Goal: Task Accomplishment & Management: Complete application form

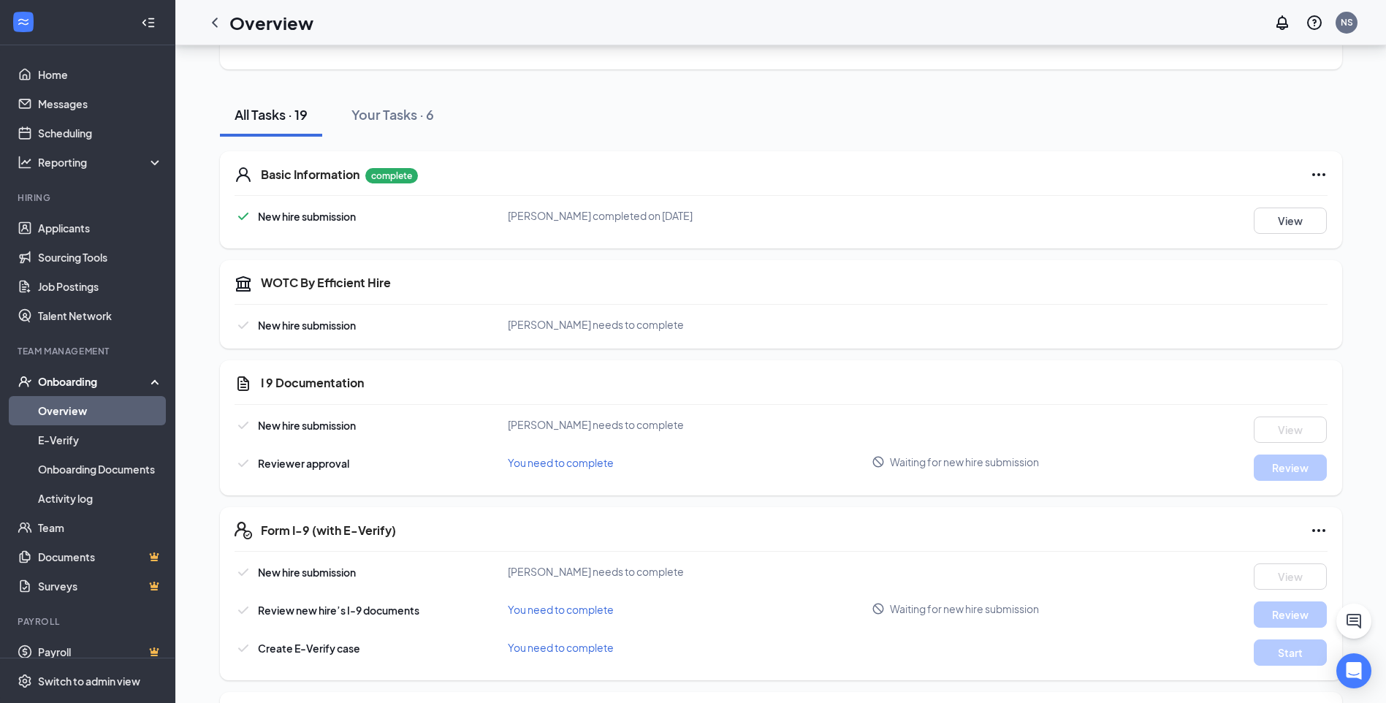
scroll to position [292, 0]
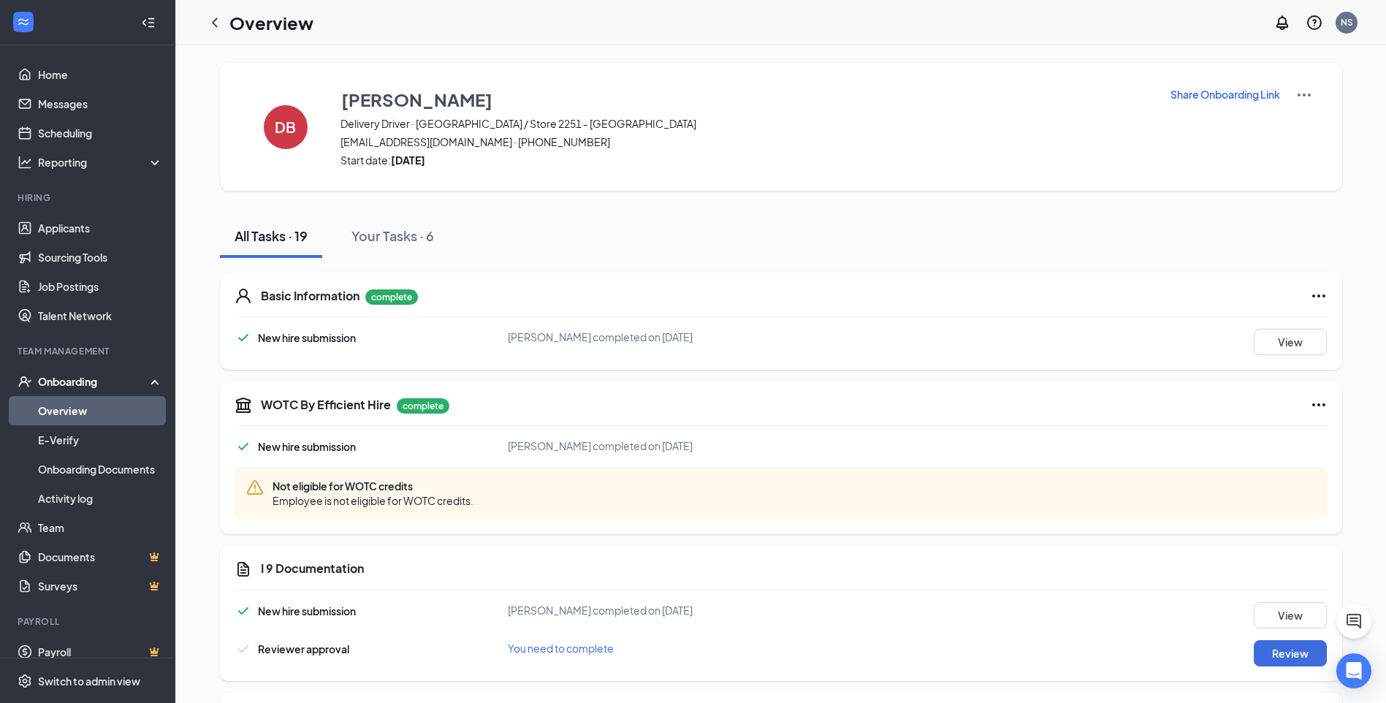
scroll to position [318, 0]
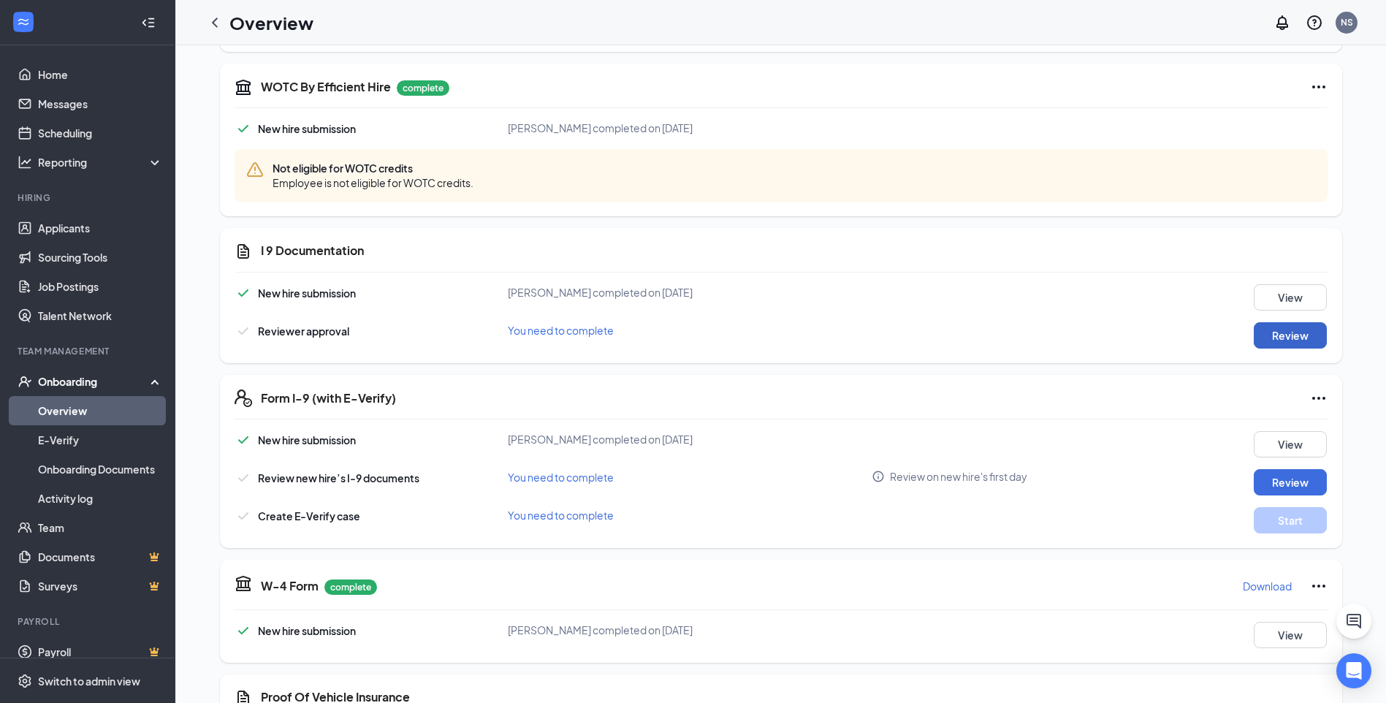
click at [1292, 332] on button "Review" at bounding box center [1290, 335] width 73 height 26
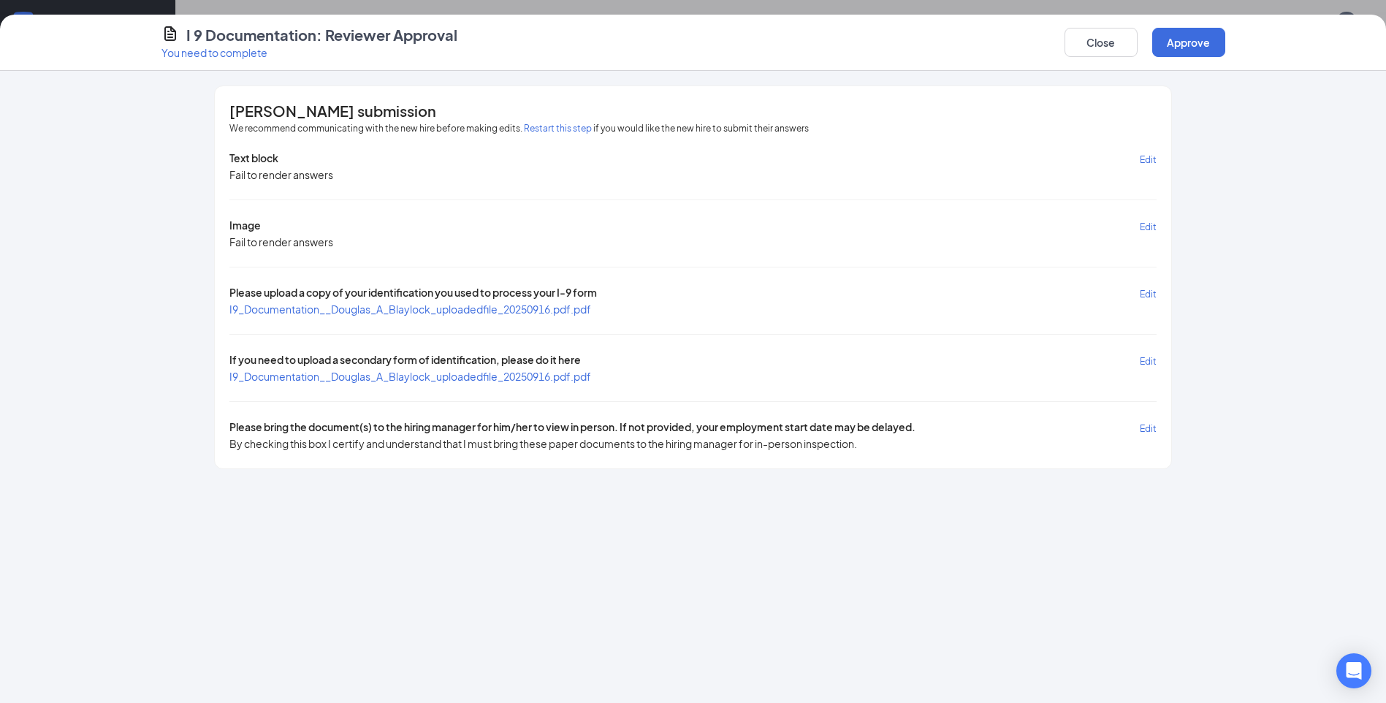
click at [463, 306] on span "I9_Documentation__Douglas_A_Blaylock_uploadedfile_20250916.pdf.pdf" at bounding box center [410, 308] width 362 height 13
click at [337, 379] on span "I9_Documentation__Douglas_A_Blaylock_uploadedfile_20250916.pdf.pdf" at bounding box center [410, 376] width 362 height 13
click at [1177, 41] on button "Approve" at bounding box center [1188, 42] width 73 height 29
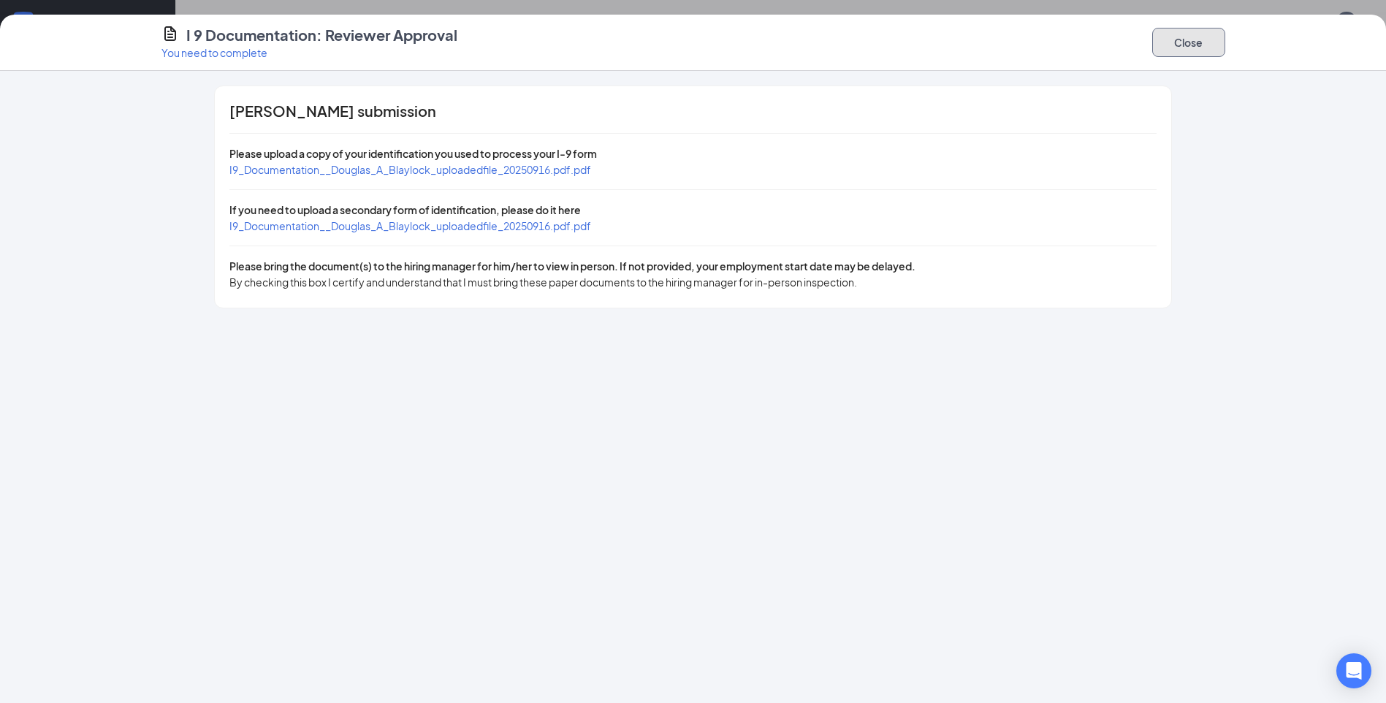
drag, startPoint x: 1204, startPoint y: 44, endPoint x: 1137, endPoint y: 101, distance: 87.6
click at [1203, 44] on button "Close" at bounding box center [1188, 42] width 73 height 29
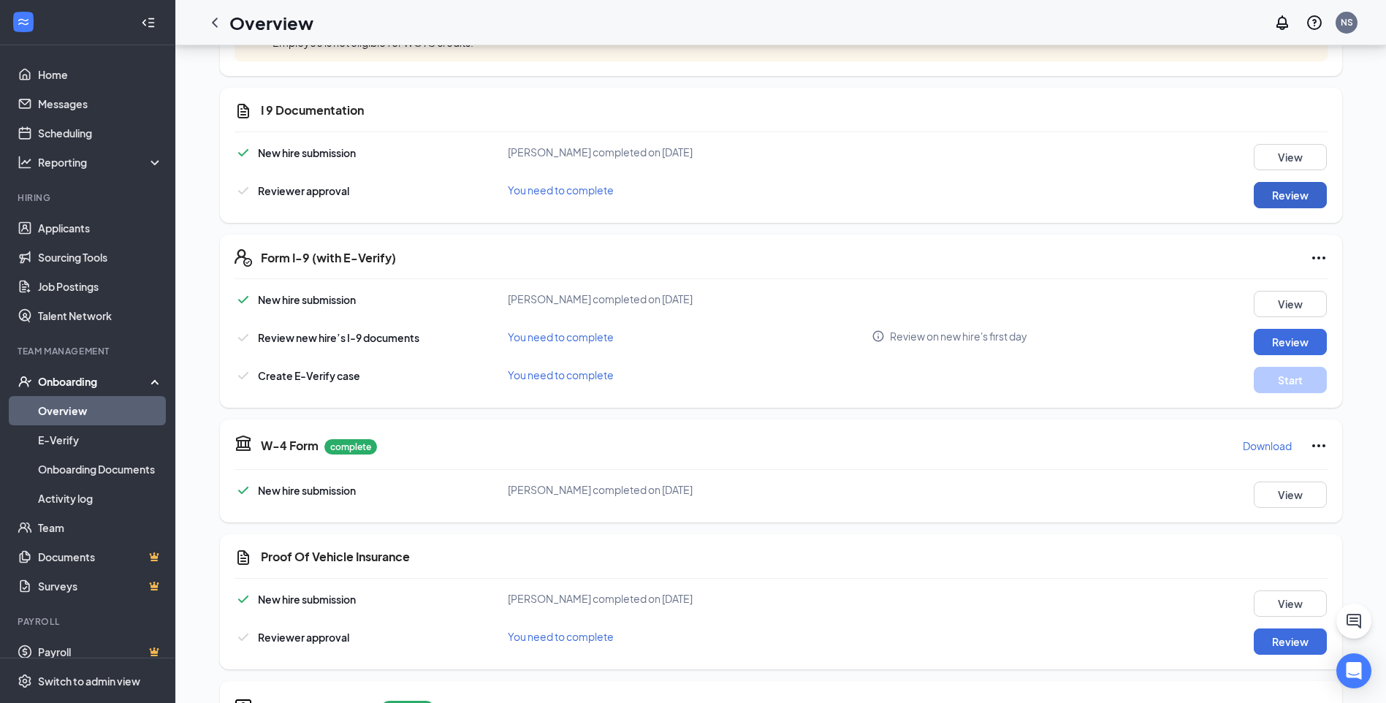
scroll to position [219, 0]
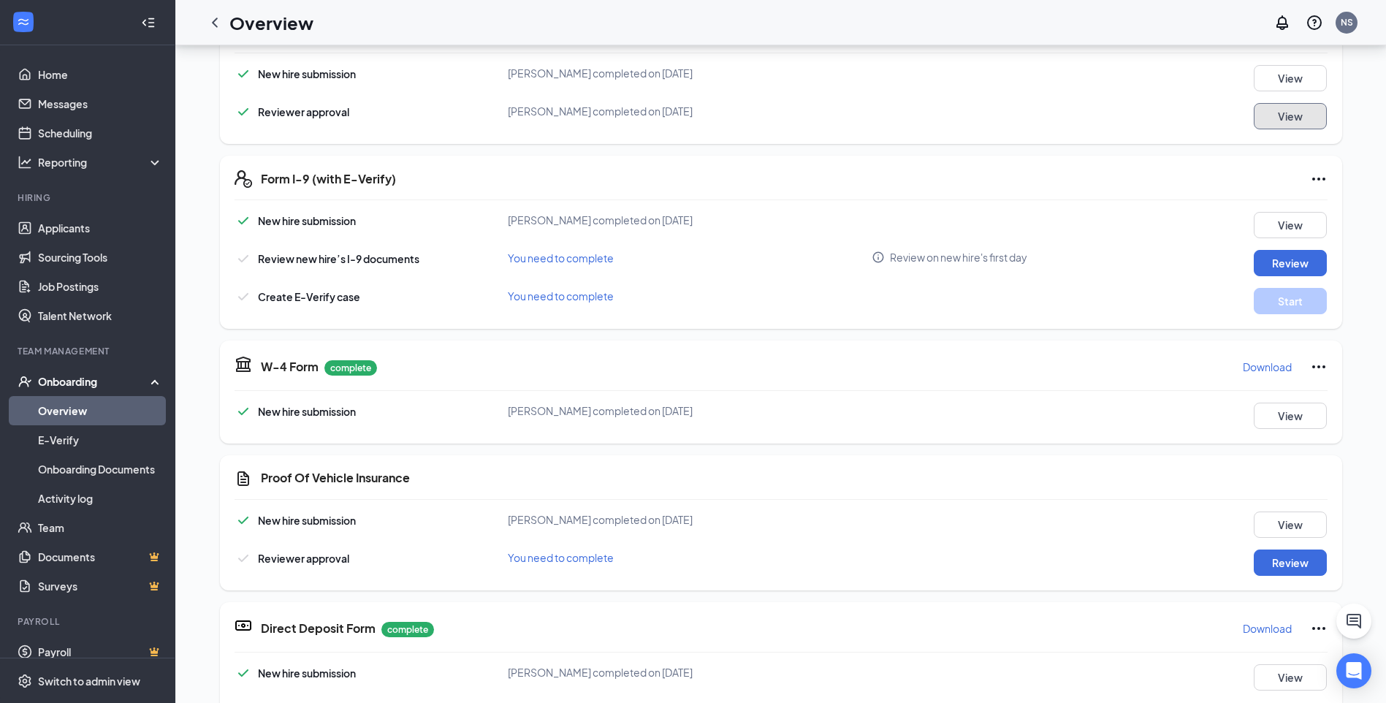
click at [1292, 117] on button "View" at bounding box center [1290, 116] width 73 height 26
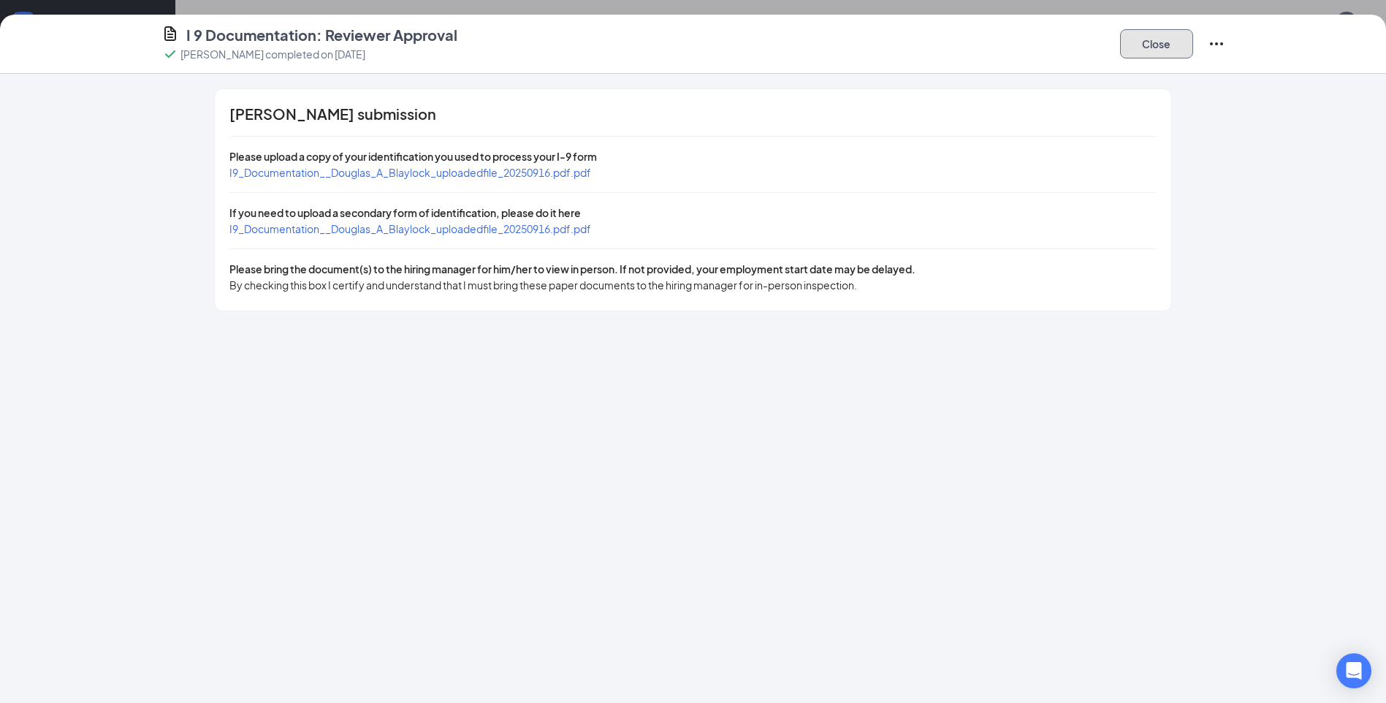
click at [1160, 43] on button "Close" at bounding box center [1156, 43] width 73 height 29
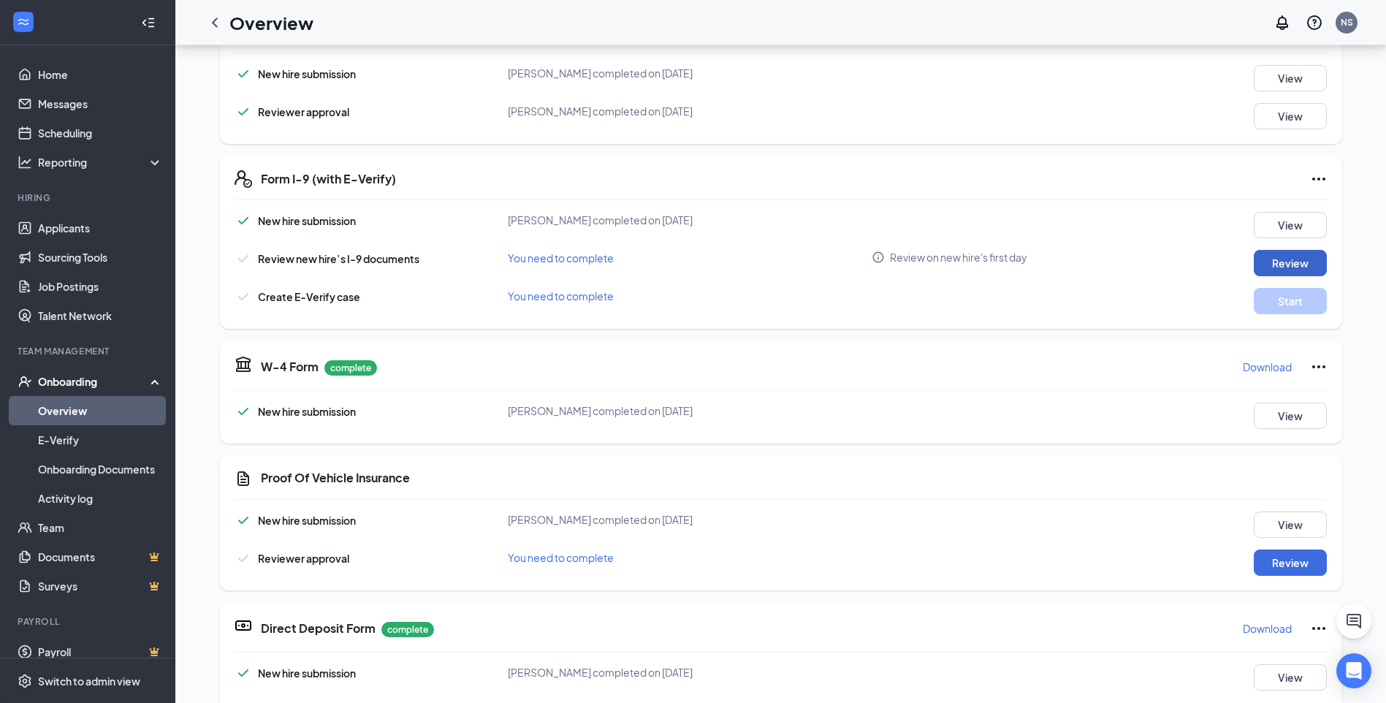
click at [1273, 262] on button "Review" at bounding box center [1290, 263] width 73 height 26
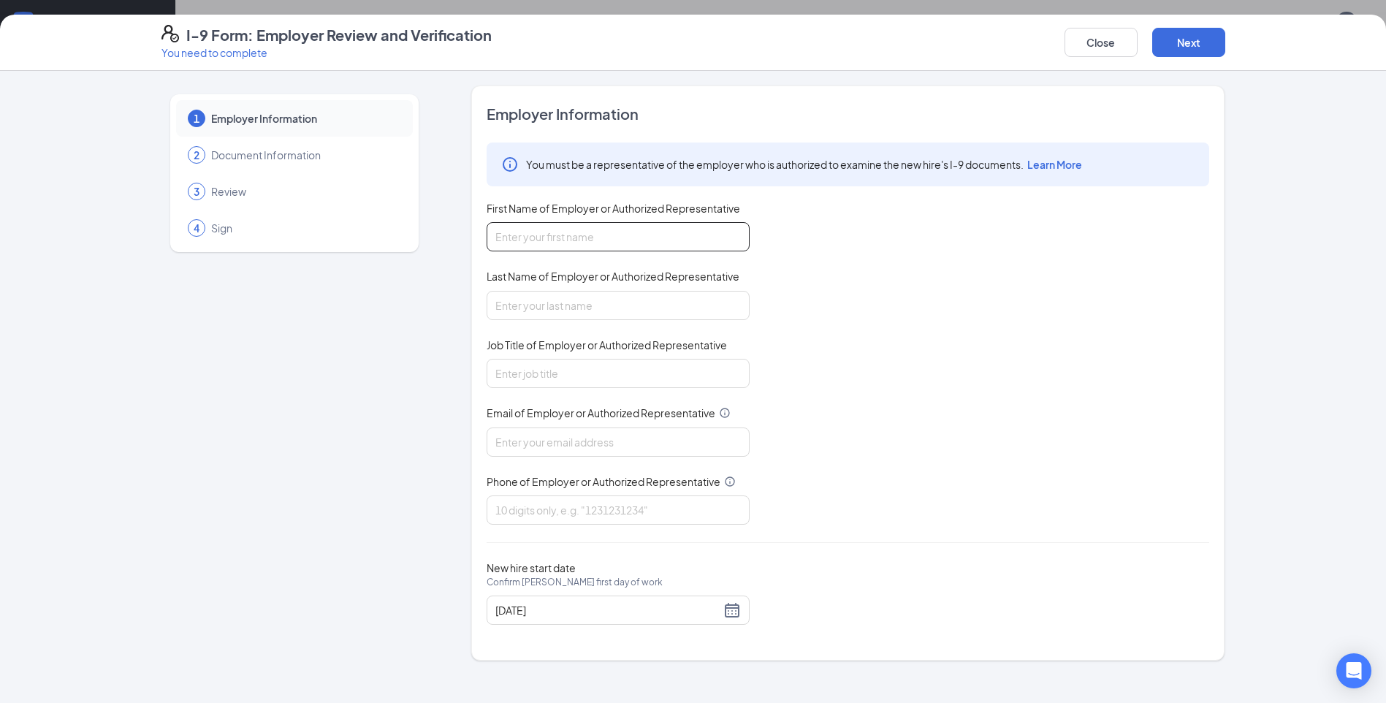
click at [636, 234] on input "First Name of Employer or Authorized Representative" at bounding box center [618, 236] width 263 height 29
type input "Nathan"
type input "Smith"
type input "4238831051"
click at [527, 372] on input "Job Title of Employer or Authorized Representative" at bounding box center [618, 373] width 263 height 29
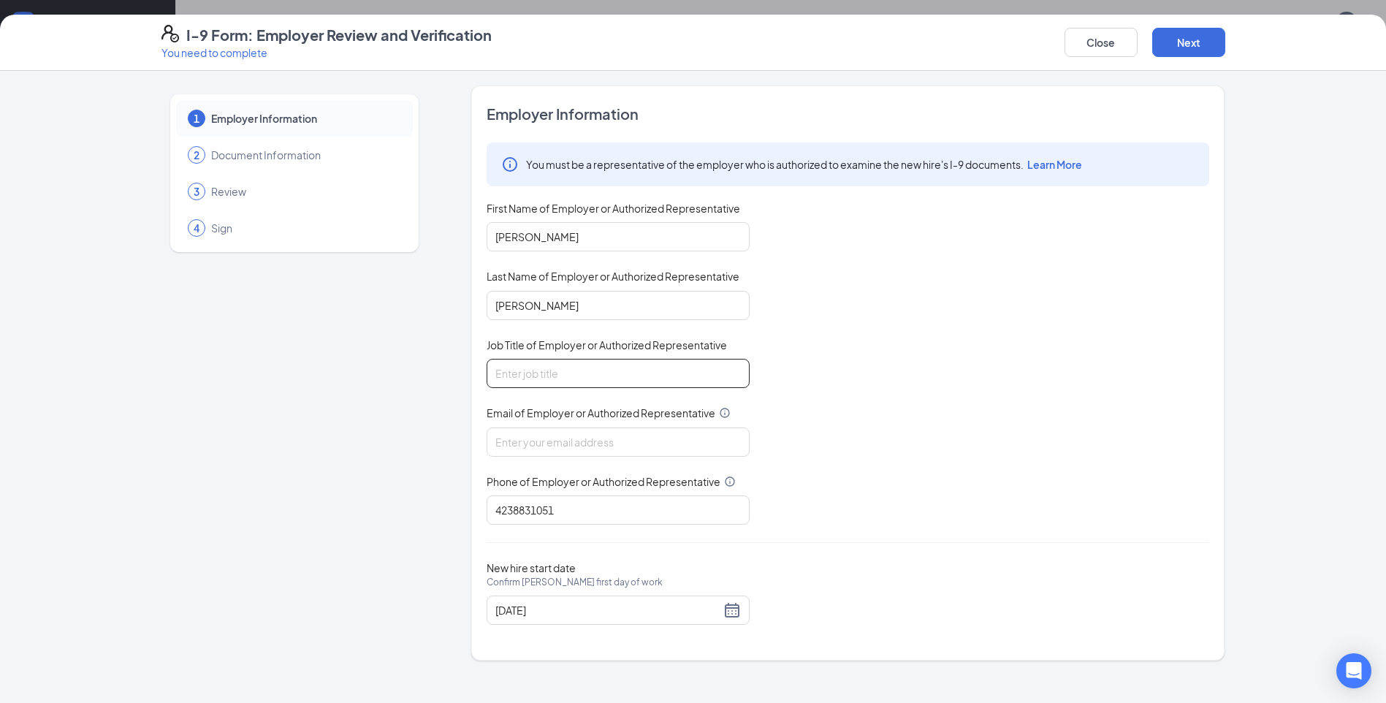
type input "General Manger"
drag, startPoint x: 501, startPoint y: 442, endPoint x: 515, endPoint y: 443, distance: 14.0
click at [501, 442] on input "Email of Employer or Authorized Representative" at bounding box center [618, 441] width 263 height 29
type input "tn2251@pjunited.com"
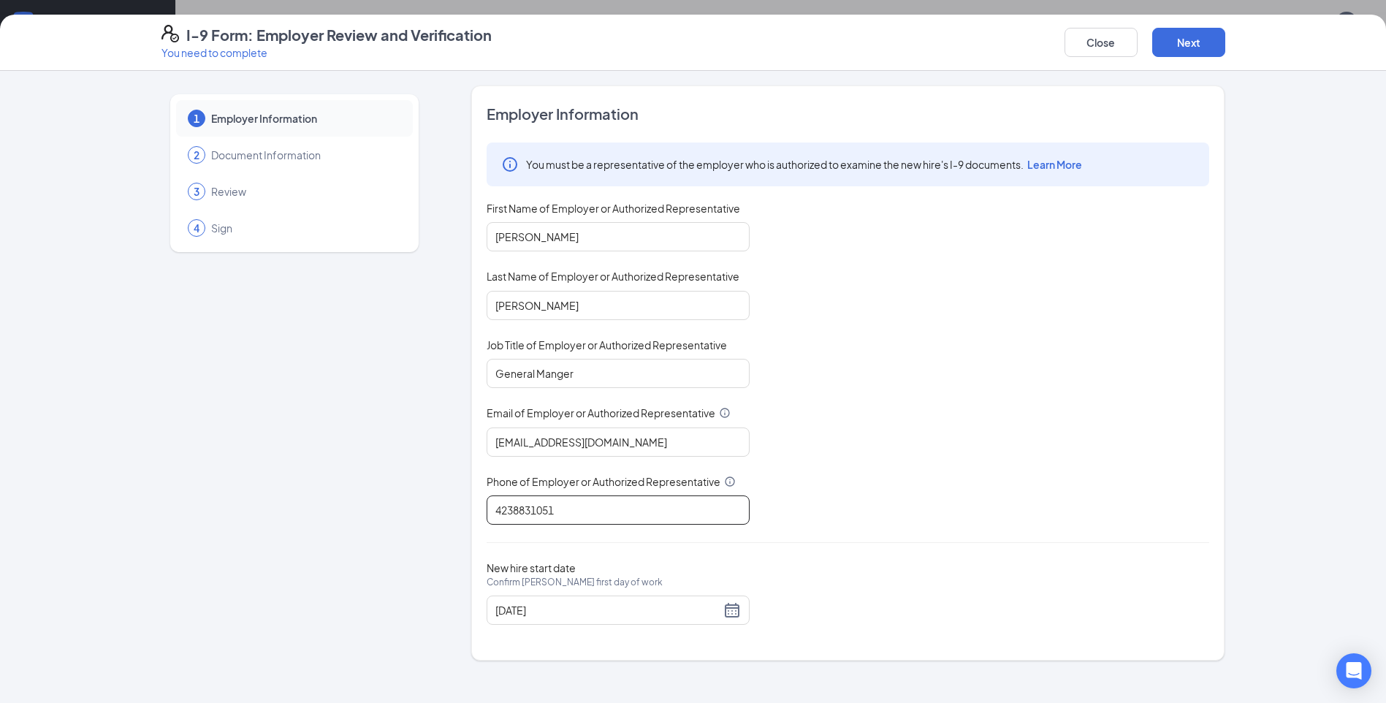
drag, startPoint x: 576, startPoint y: 511, endPoint x: 356, endPoint y: 495, distance: 221.2
click at [356, 496] on div "1 Employer Information 2 Document Information 3 Review 4 Sign Employer Informat…" at bounding box center [693, 372] width 1064 height 575
type input "4235700006"
click at [617, 609] on input "09/18/2025" at bounding box center [607, 610] width 225 height 16
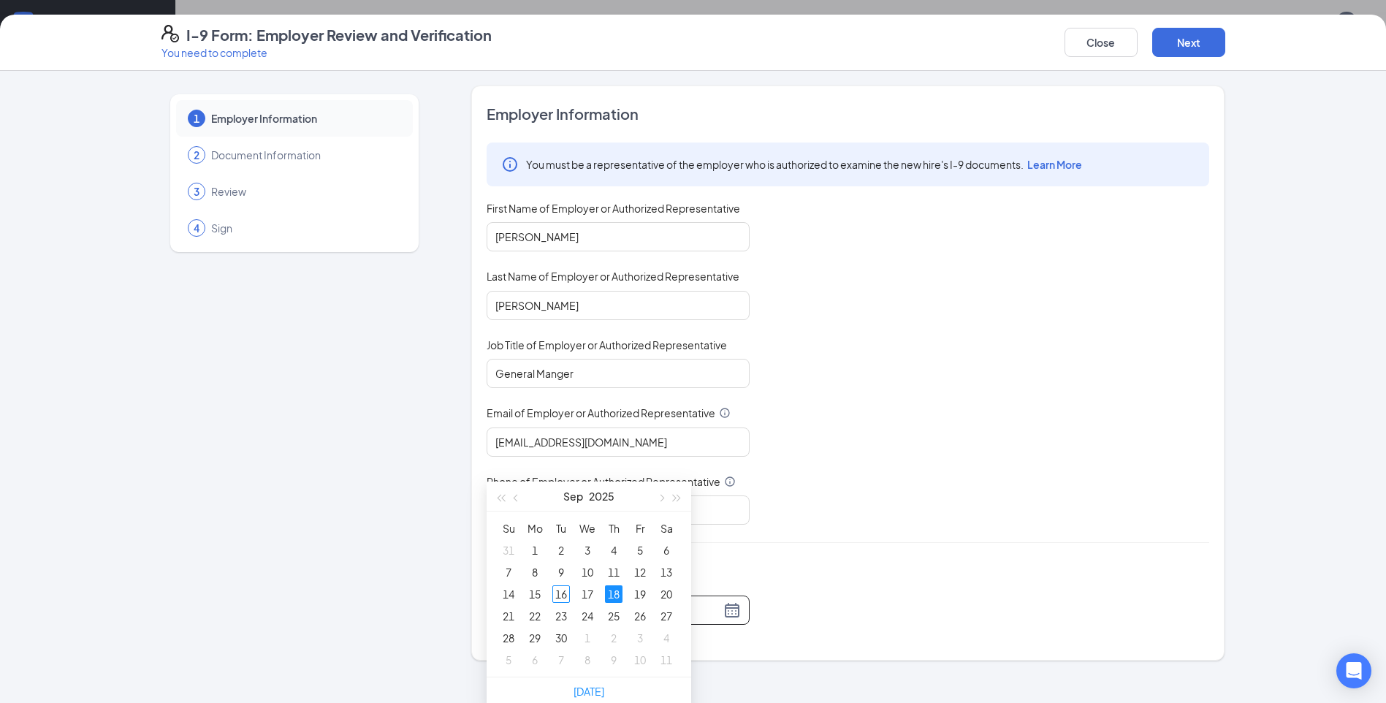
click at [915, 546] on div "Employer Information You must be a representative of the employer who is author…" at bounding box center [848, 373] width 722 height 538
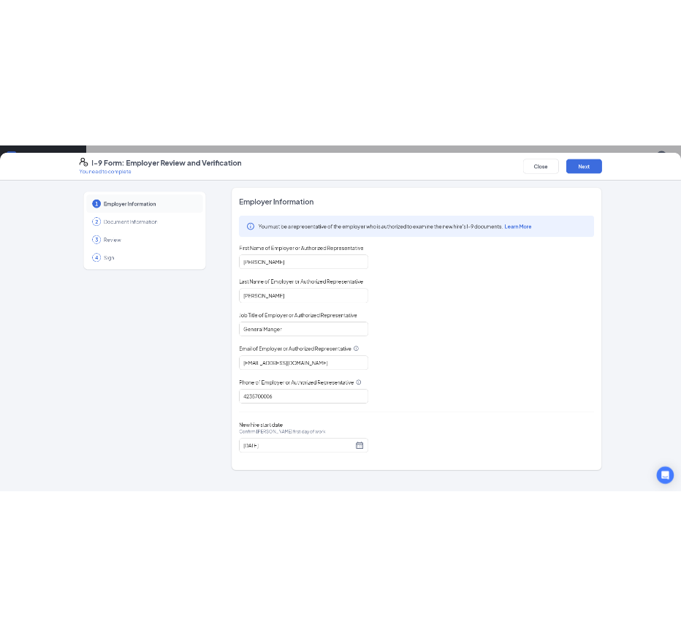
scroll to position [753, 0]
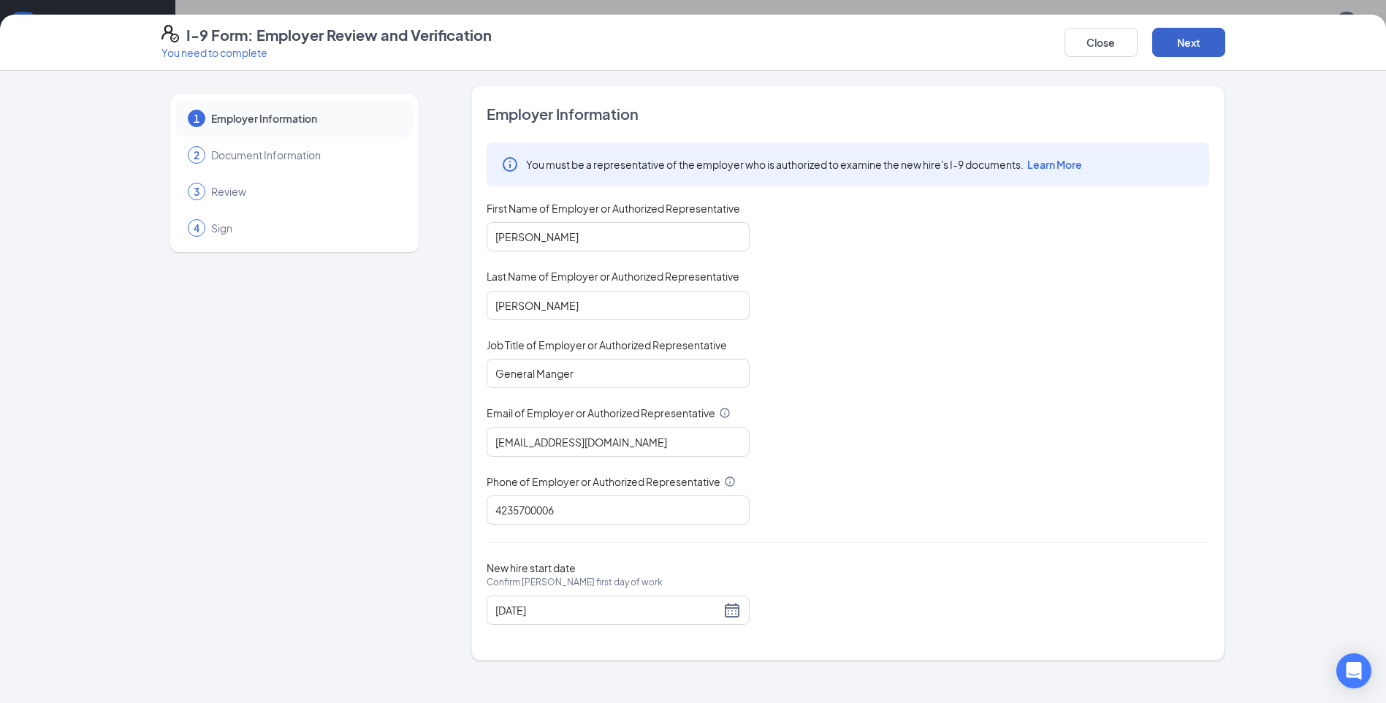
click at [1220, 42] on button "Next" at bounding box center [1188, 42] width 73 height 29
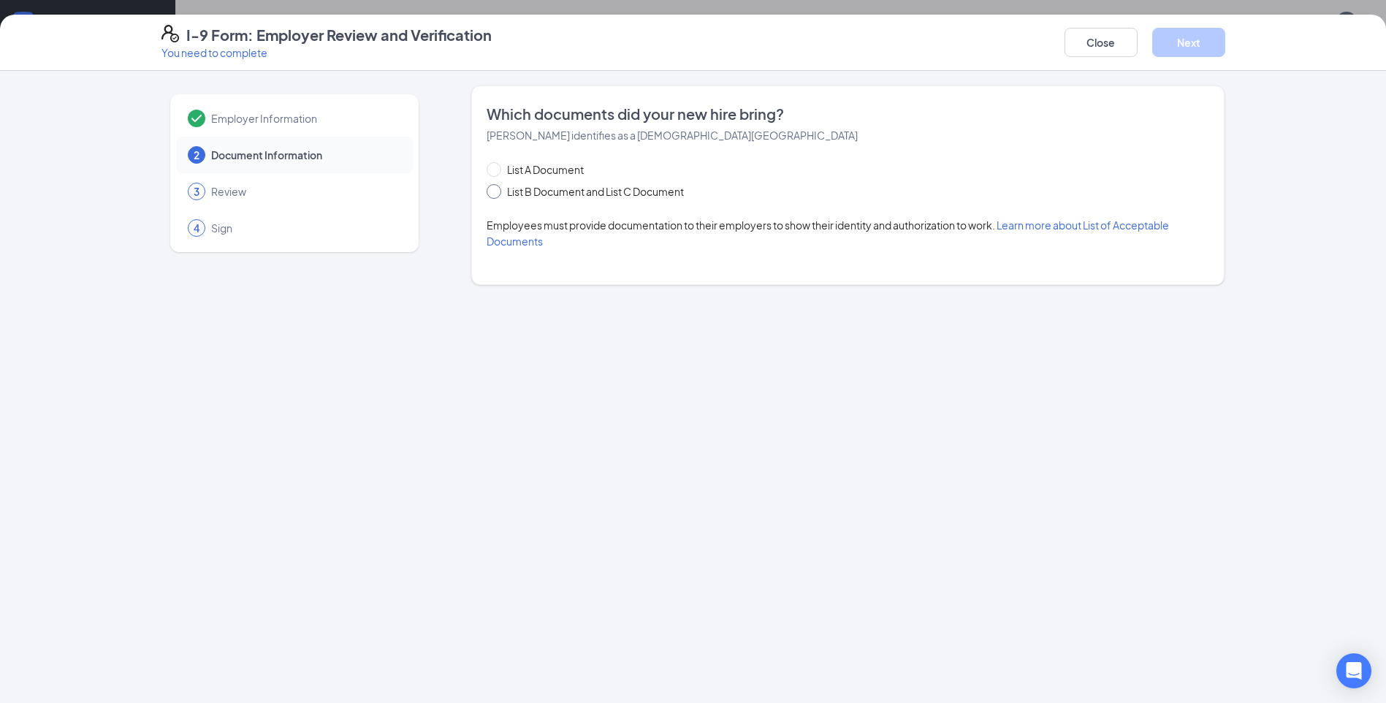
click at [495, 191] on input "List B Document and List C Document" at bounding box center [492, 189] width 10 height 10
radio input "true"
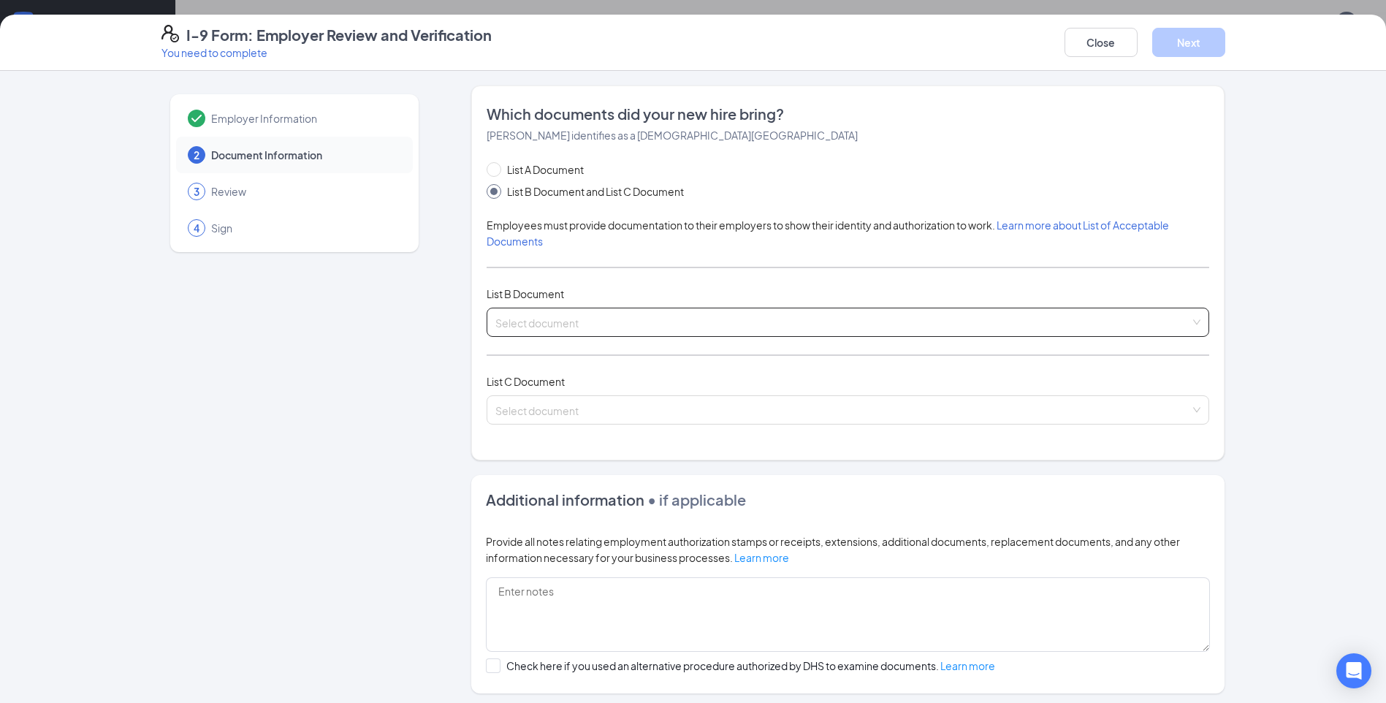
click at [518, 335] on span at bounding box center [842, 322] width 695 height 28
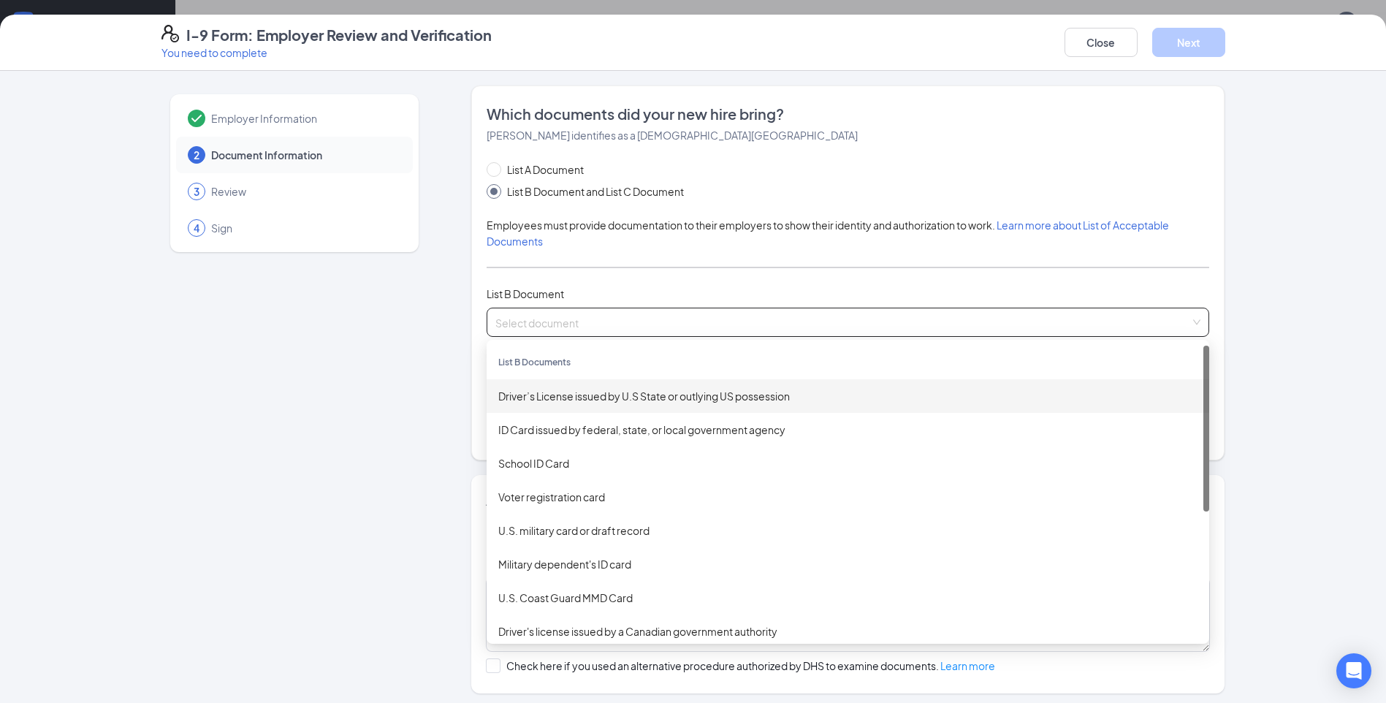
click at [576, 398] on div "Driver’s License issued by U.S State or outlying US possession" at bounding box center [847, 396] width 699 height 16
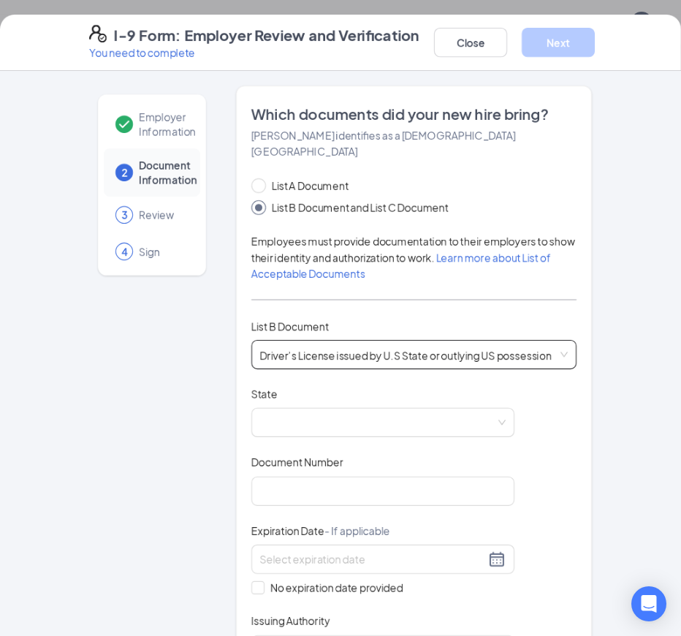
scroll to position [211, 0]
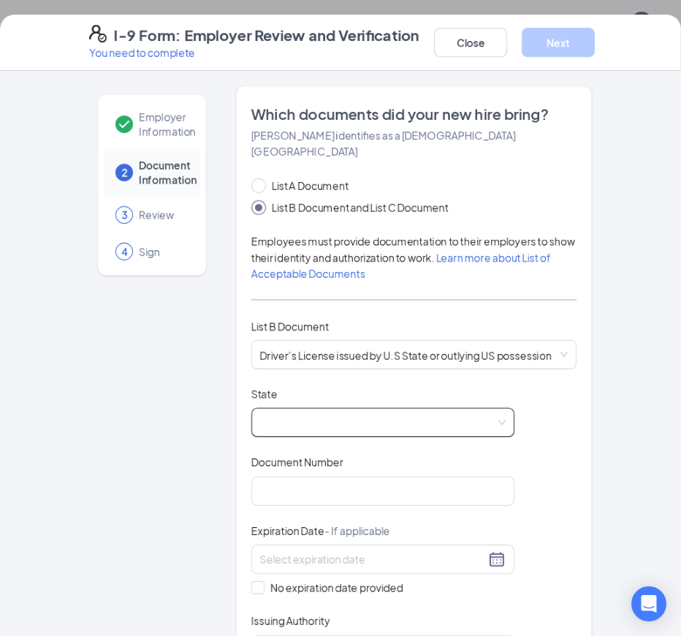
click at [278, 408] on span at bounding box center [382, 422] width 245 height 28
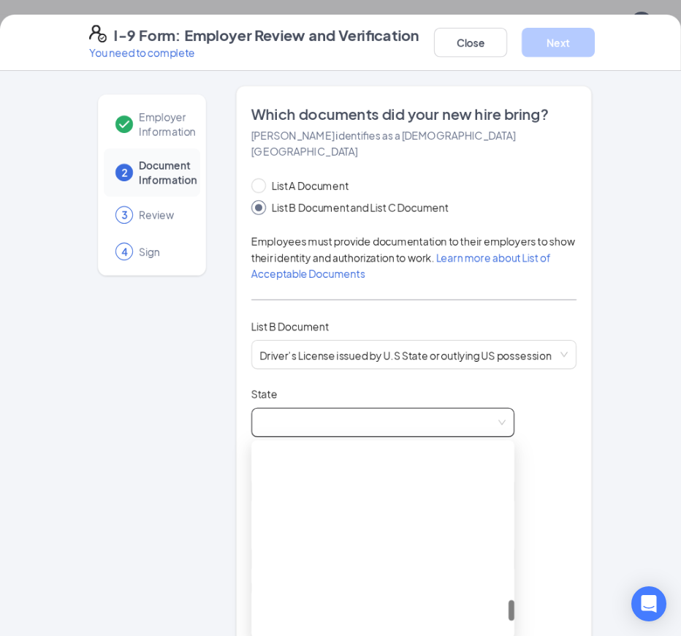
scroll to position [1461, 0]
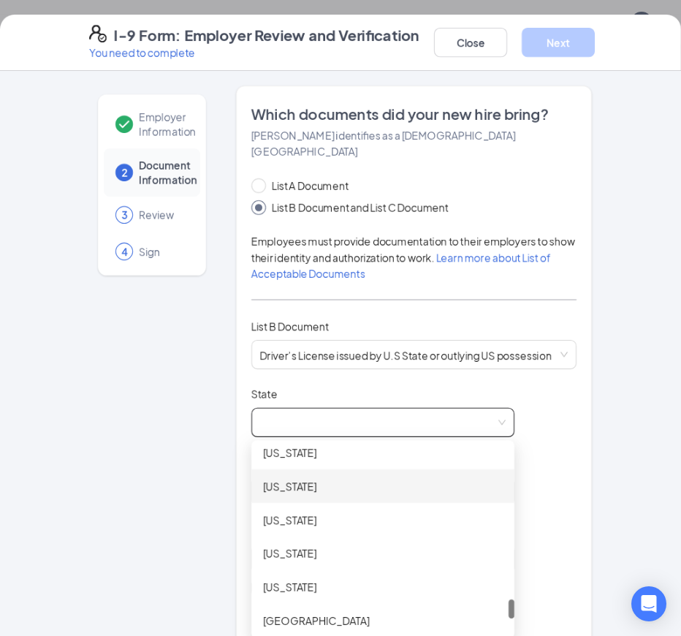
click at [297, 478] on div "Tennessee" at bounding box center [383, 486] width 240 height 16
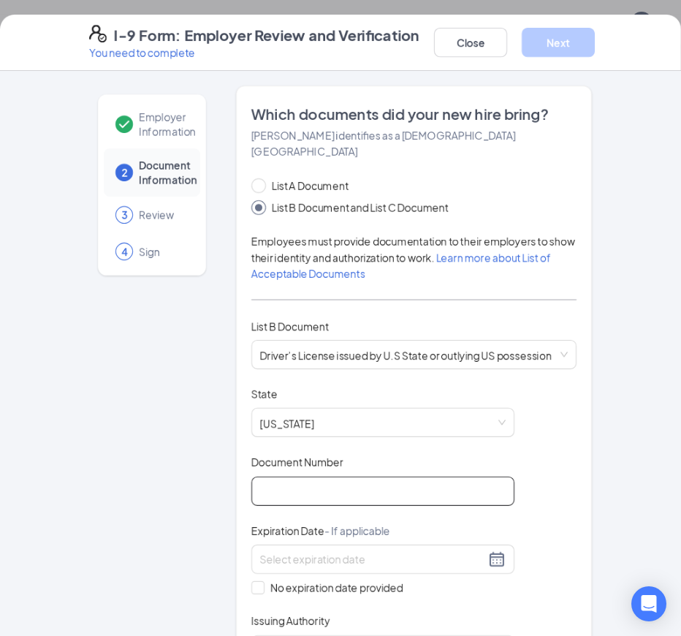
click at [291, 476] on input "Document Number" at bounding box center [382, 490] width 263 height 29
type input "123787528"
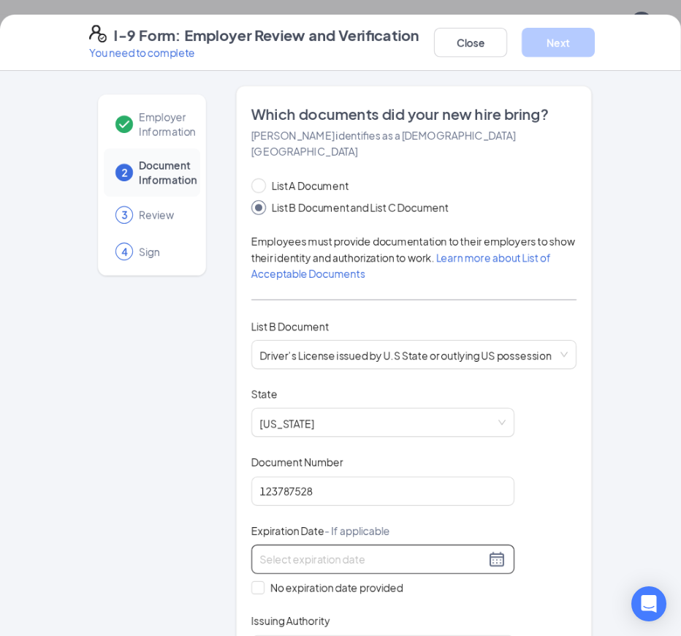
click at [489, 550] on div at bounding box center [382, 559] width 245 height 18
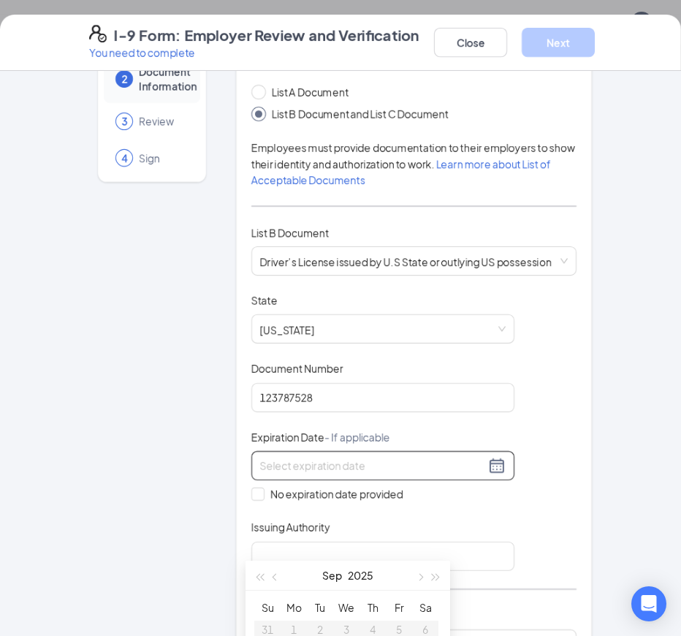
scroll to position [219, 0]
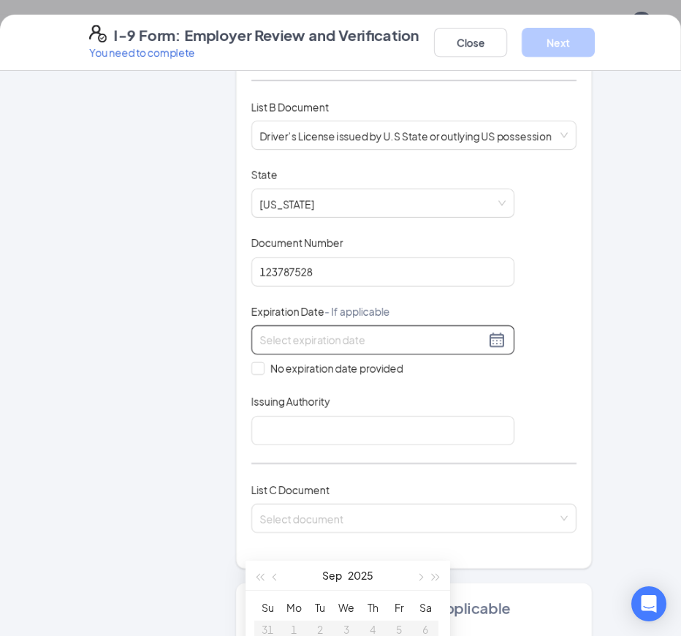
click at [315, 338] on div at bounding box center [382, 339] width 263 height 29
click at [315, 332] on input at bounding box center [372, 340] width 225 height 16
click at [481, 331] on div at bounding box center [382, 340] width 245 height 18
click at [484, 331] on div at bounding box center [382, 340] width 245 height 18
click at [490, 331] on div at bounding box center [382, 340] width 245 height 18
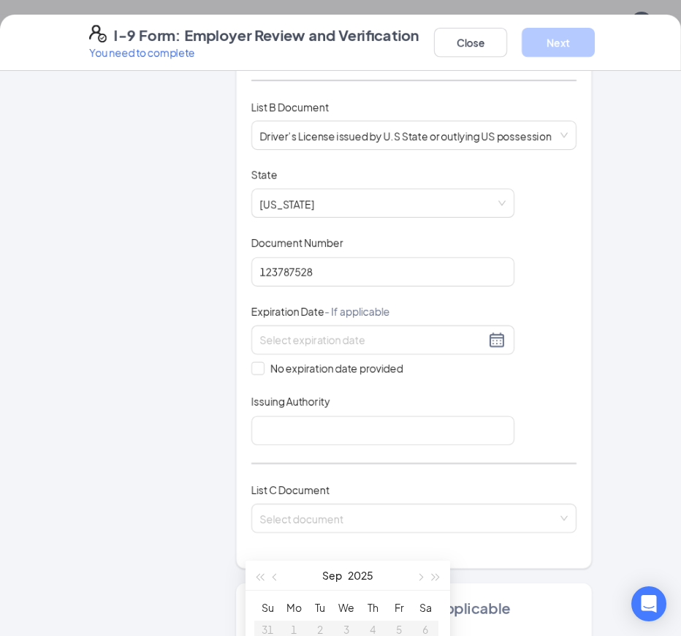
click at [554, 376] on div "Document Title Driver’s License issued by U.S State or outlying US possession S…" at bounding box center [413, 306] width 325 height 278
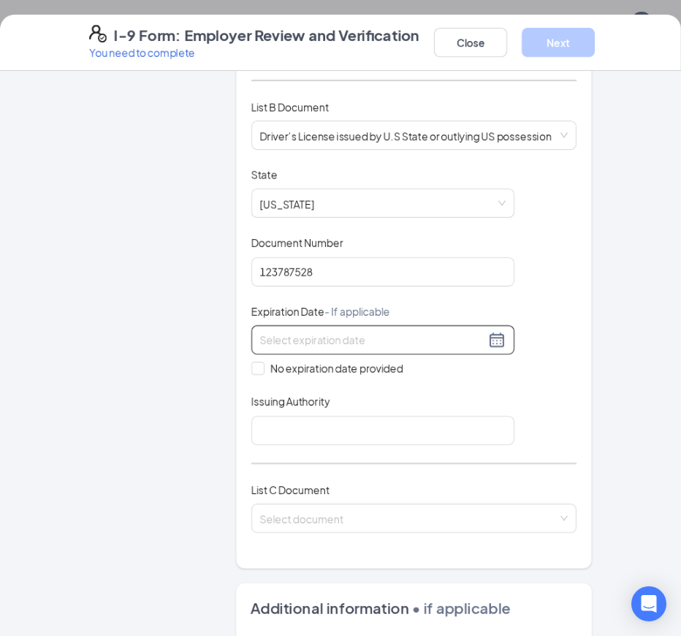
click at [496, 331] on div at bounding box center [382, 340] width 245 height 18
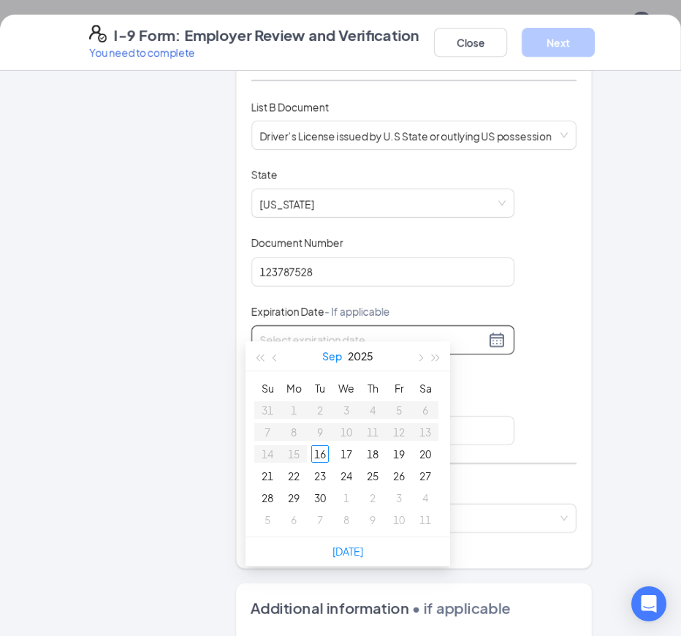
click at [340, 356] on button "Sep" at bounding box center [332, 355] width 20 height 29
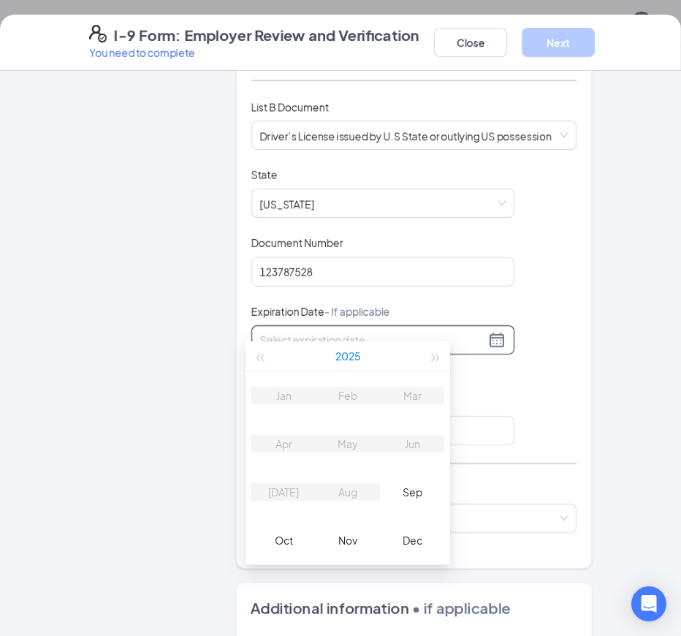
click at [342, 356] on button "2025" at bounding box center [348, 355] width 26 height 29
type input "09/16/2030"
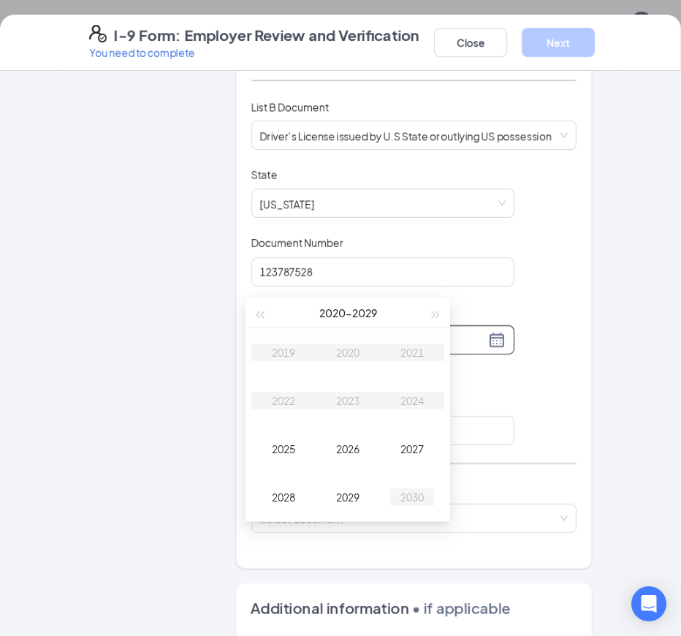
scroll to position [826, 0]
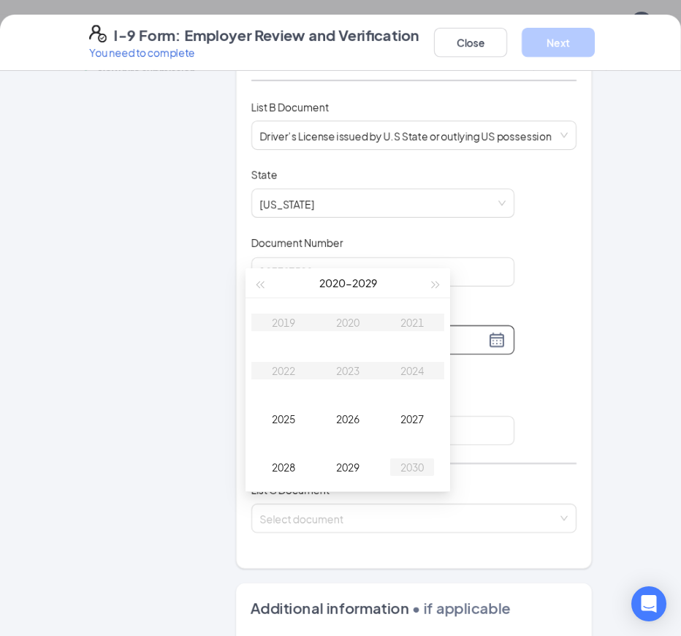
type input "09/16/2030"
click at [549, 383] on div "Document Title Driver’s License issued by U.S State or outlying US possession S…" at bounding box center [413, 306] width 325 height 278
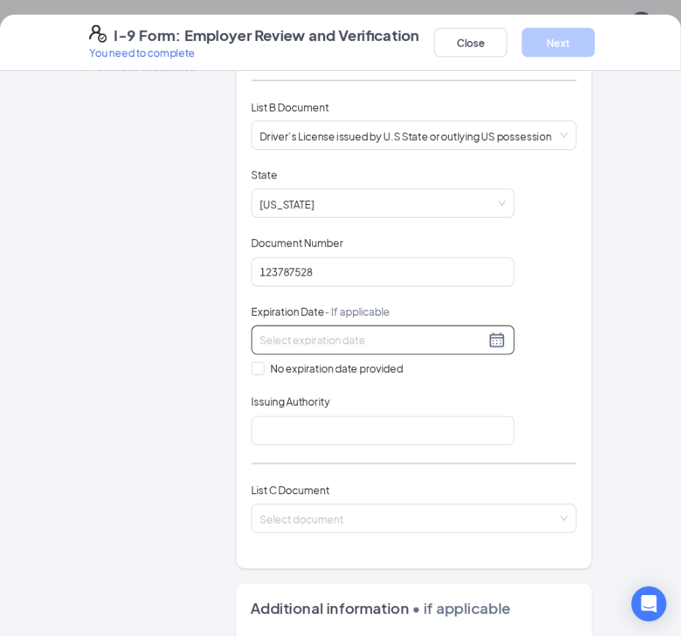
click at [387, 332] on input at bounding box center [372, 340] width 225 height 16
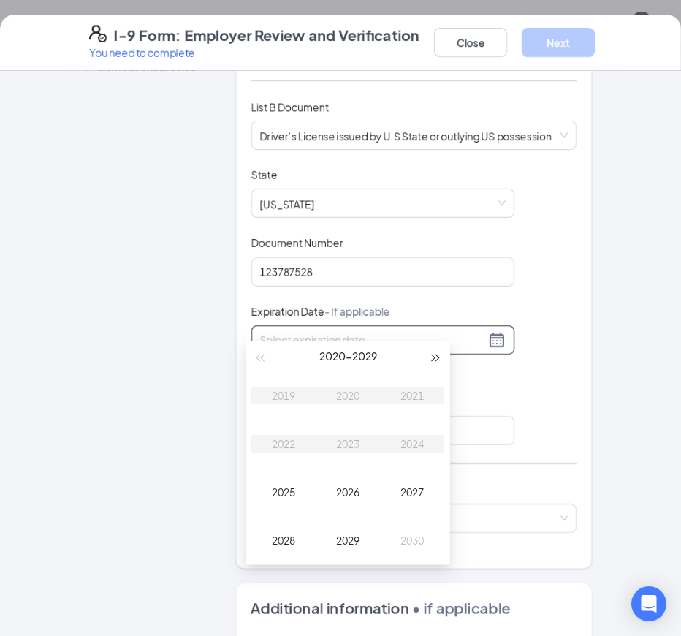
click at [433, 354] on button "button" at bounding box center [436, 355] width 16 height 29
click at [350, 443] on div "2033" at bounding box center [348, 444] width 44 height 18
type input "03/16/2033"
click at [405, 397] on div "Mar" at bounding box center [412, 395] width 44 height 18
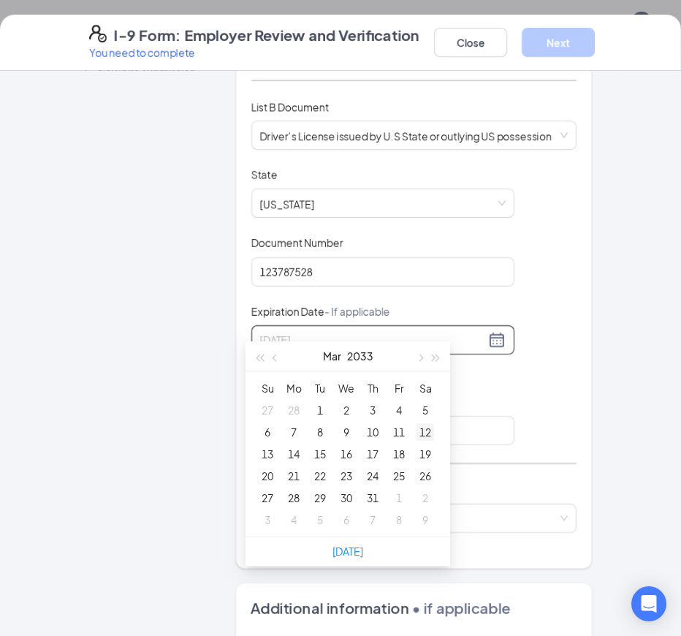
type input "03/12/2033"
click at [421, 432] on div "12" at bounding box center [425, 432] width 18 height 18
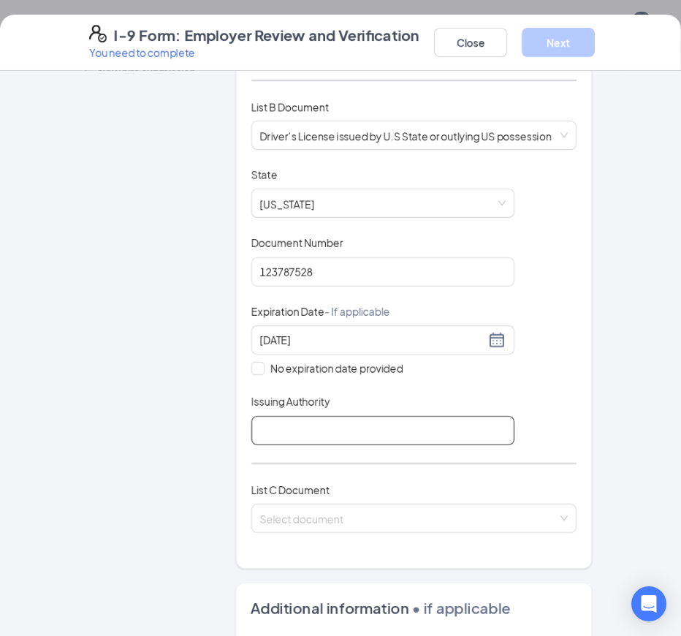
click at [281, 416] on input "Issuing Authority" at bounding box center [382, 430] width 263 height 29
type input "Tennessee"
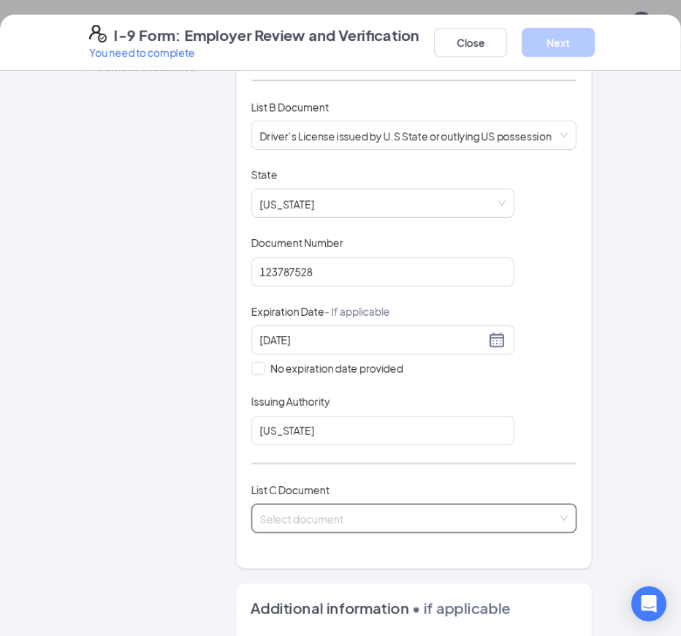
click at [291, 504] on input "search" at bounding box center [408, 515] width 297 height 22
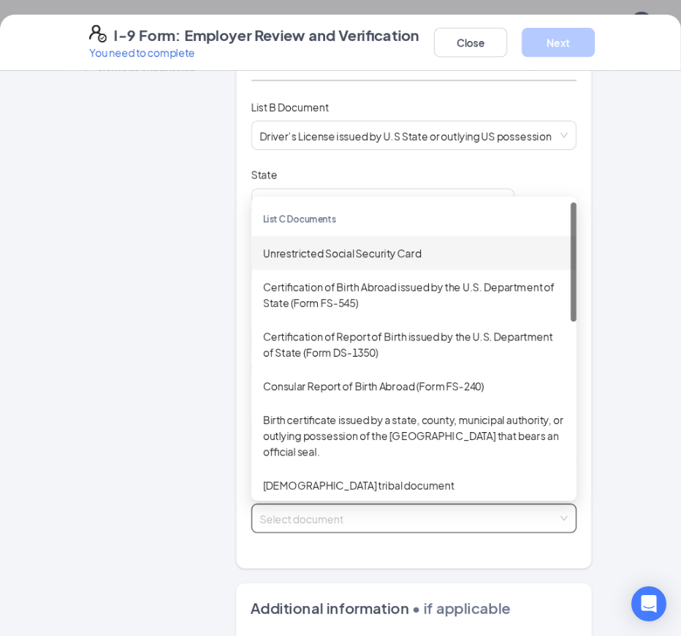
click at [302, 245] on div "Unrestricted Social Security Card" at bounding box center [414, 253] width 302 height 16
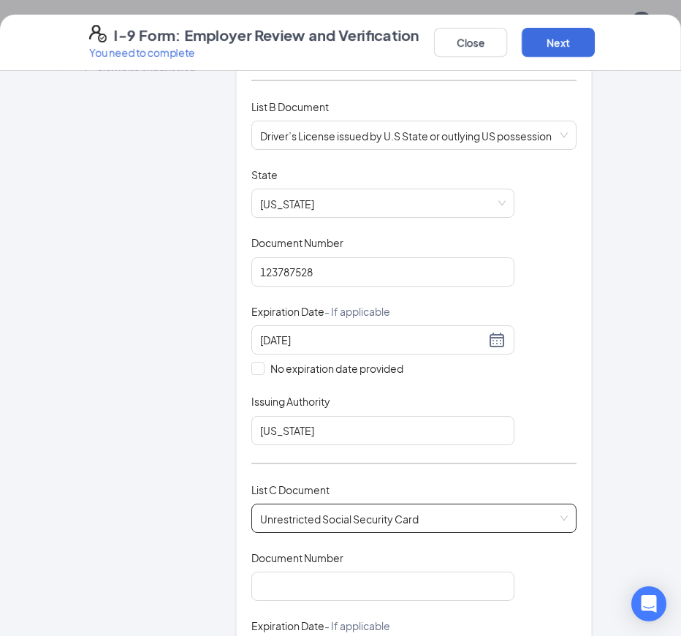
scroll to position [438, 0]
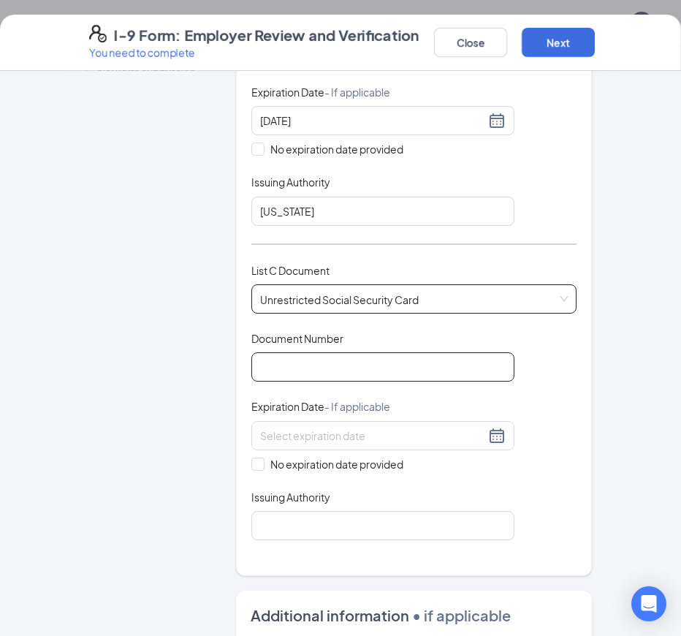
click at [256, 353] on input "Document Number" at bounding box center [382, 366] width 263 height 29
click at [347, 352] on input "Document Number" at bounding box center [382, 366] width 263 height 29
type input "673011507"
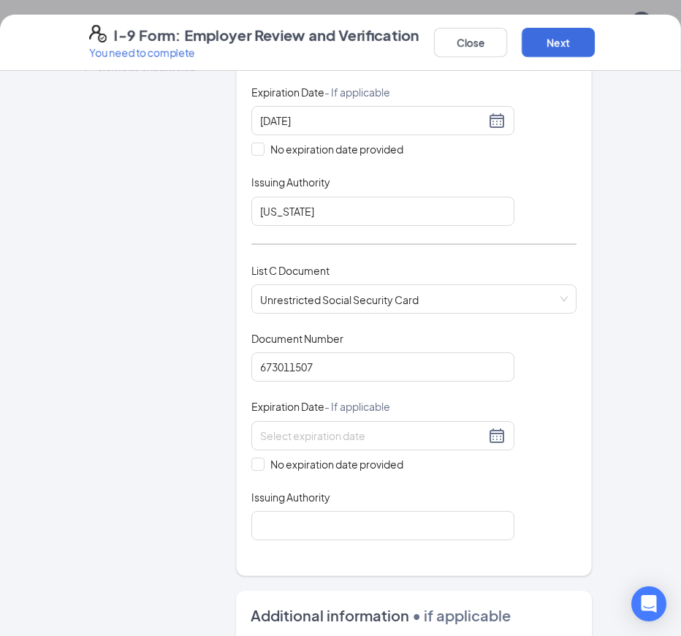
click at [154, 390] on div "Employer Information 2 Document Information 3 Review 4 Sign" at bounding box center [152, 321] width 126 height 1348
click at [253, 457] on span at bounding box center [257, 463] width 13 height 13
click at [253, 457] on input "No expiration date provided" at bounding box center [256, 462] width 10 height 10
checkbox input "true"
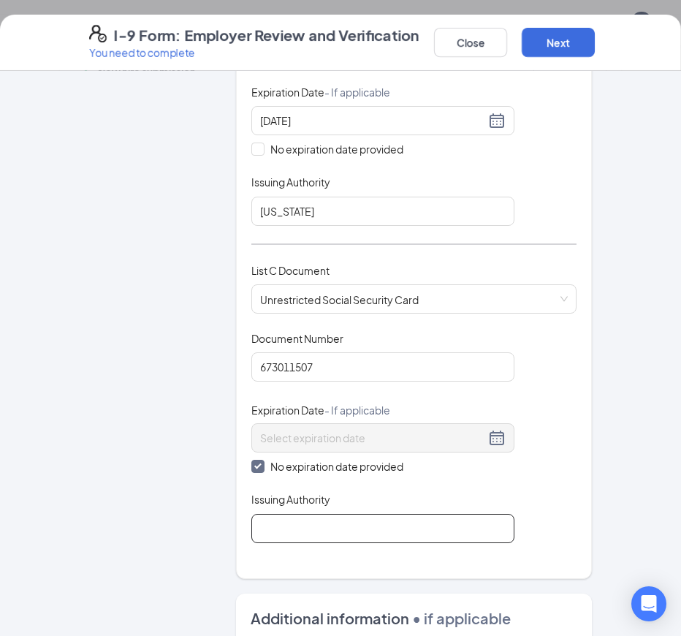
click at [279, 526] on input "Issuing Authority" at bounding box center [382, 528] width 263 height 29
type input "social security admistration"
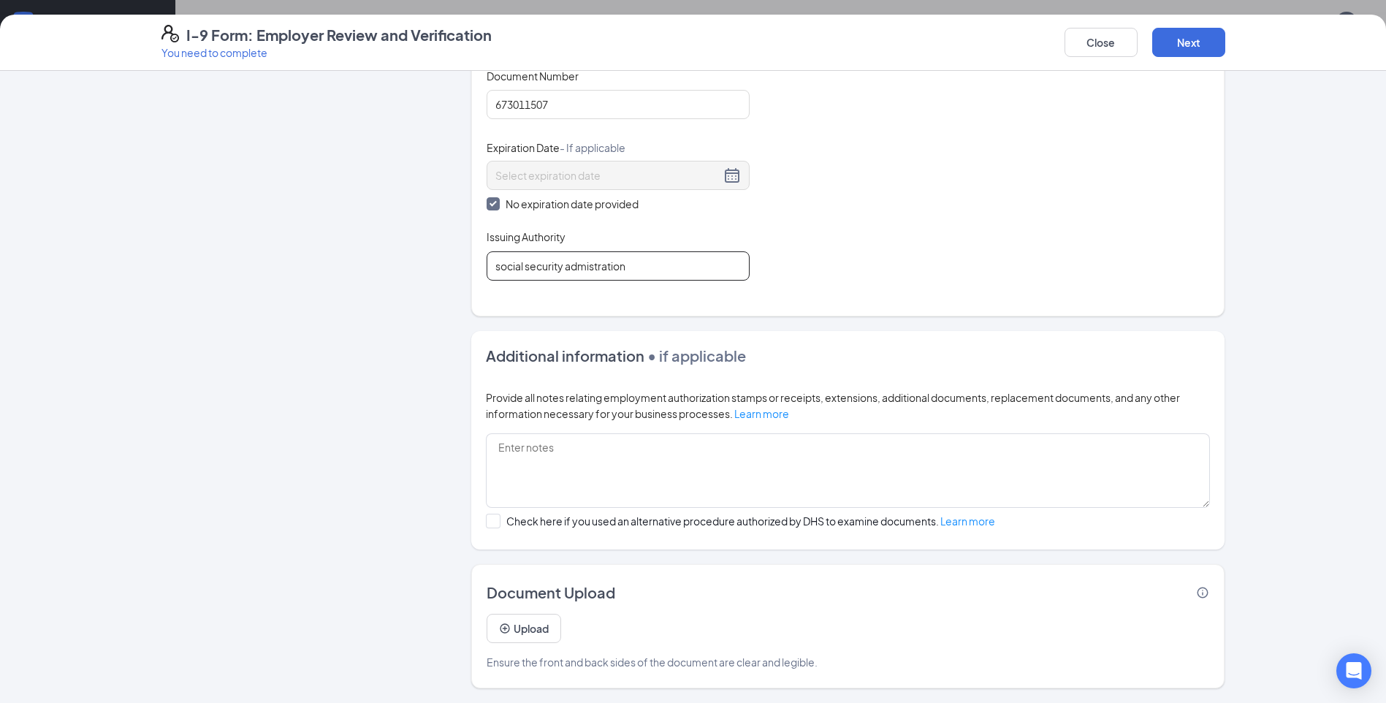
scroll to position [1118, 0]
click at [1196, 593] on icon "Info" at bounding box center [1202, 592] width 13 height 13
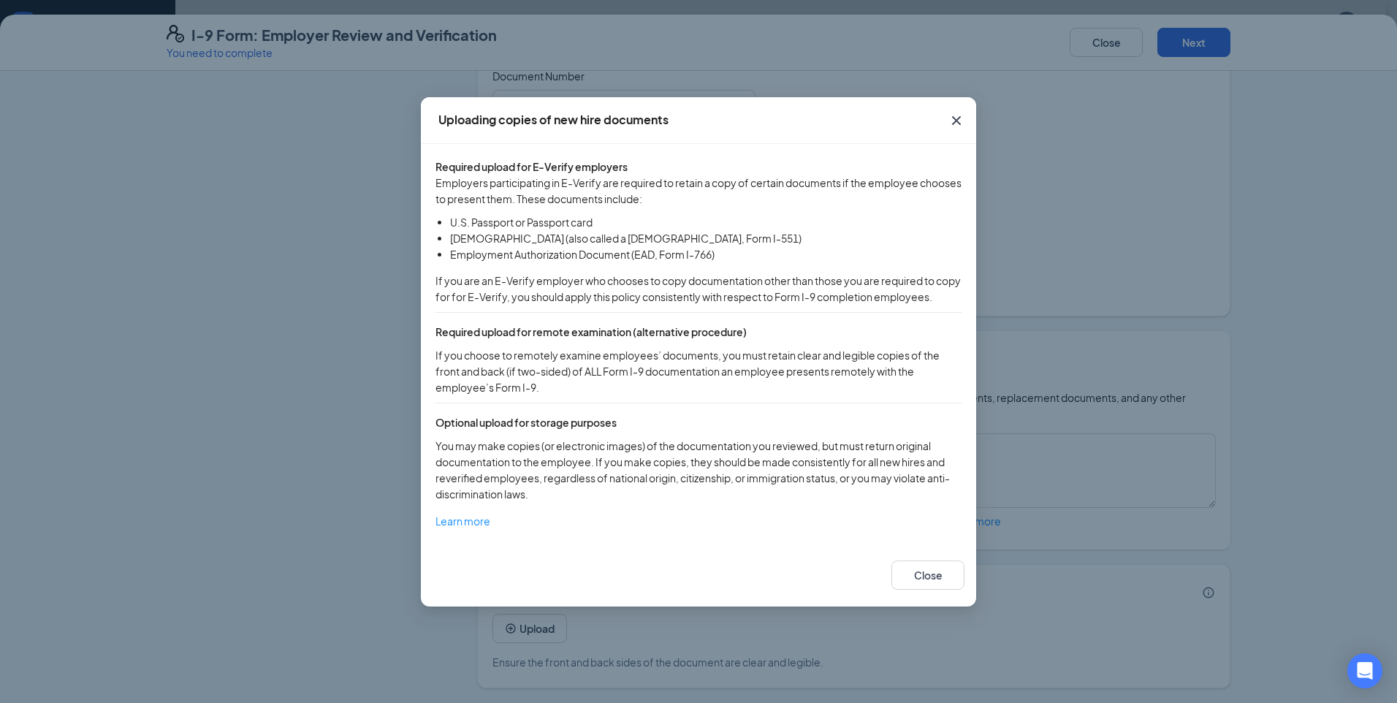
click at [955, 115] on icon "Cross" at bounding box center [956, 119] width 9 height 9
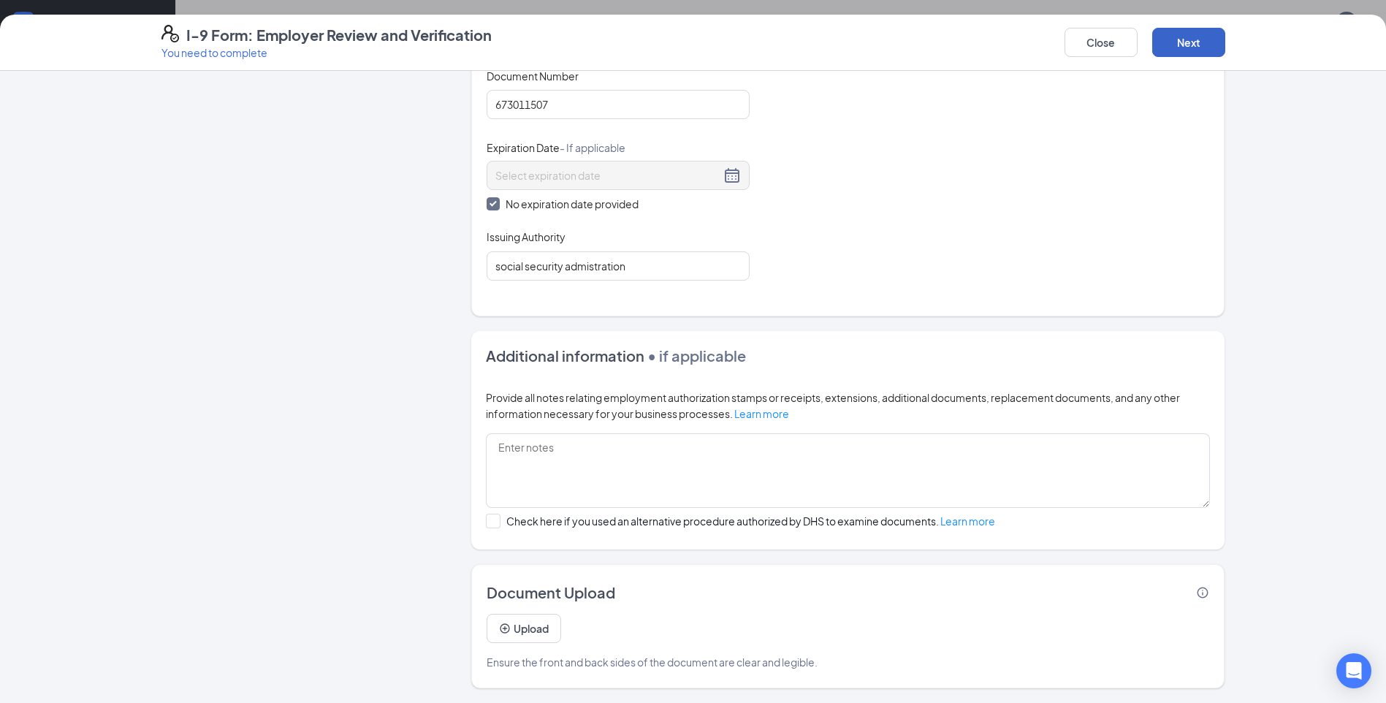
click at [1198, 50] on button "Next" at bounding box center [1188, 42] width 73 height 29
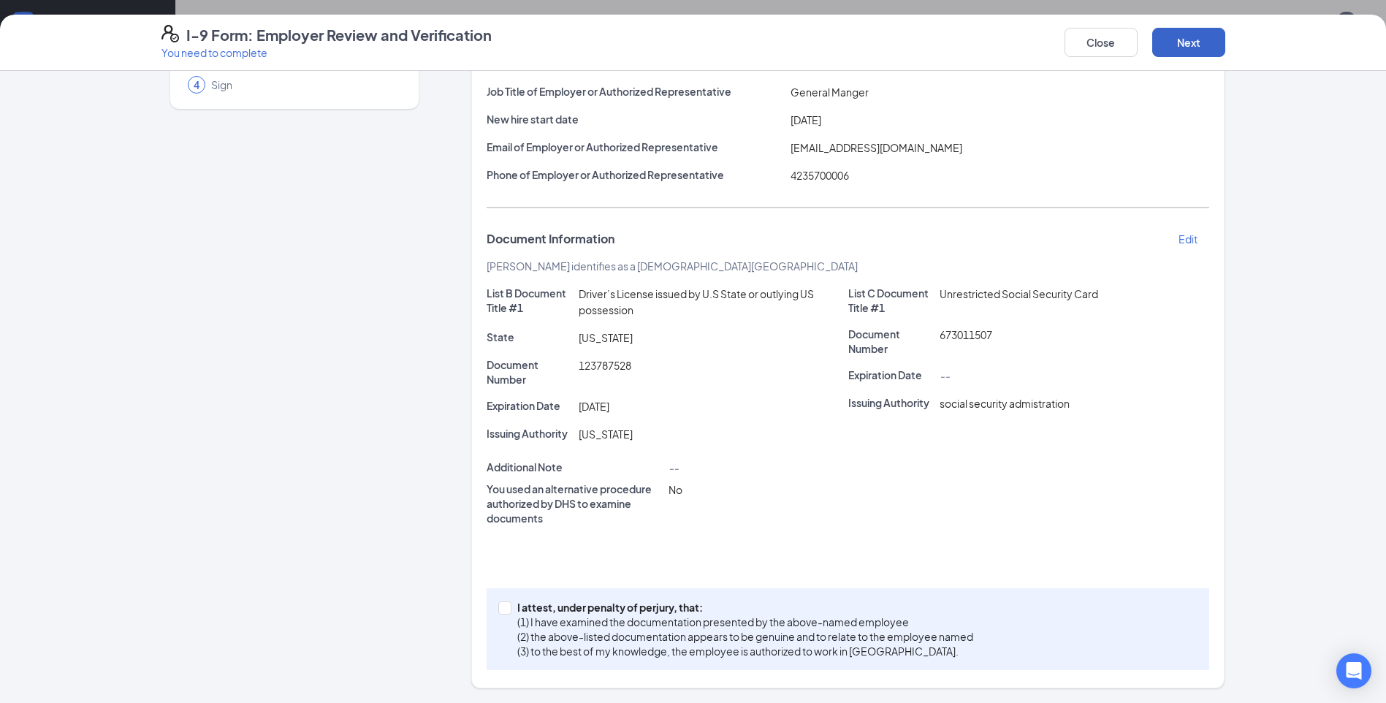
scroll to position [143, 0]
click at [498, 612] on span at bounding box center [504, 607] width 13 height 13
click at [498, 611] on input "I attest, under penalty of perjury, that: (1) I have examined the documentation…" at bounding box center [503, 606] width 10 height 10
checkbox input "true"
click at [1188, 47] on button "Next" at bounding box center [1188, 42] width 73 height 29
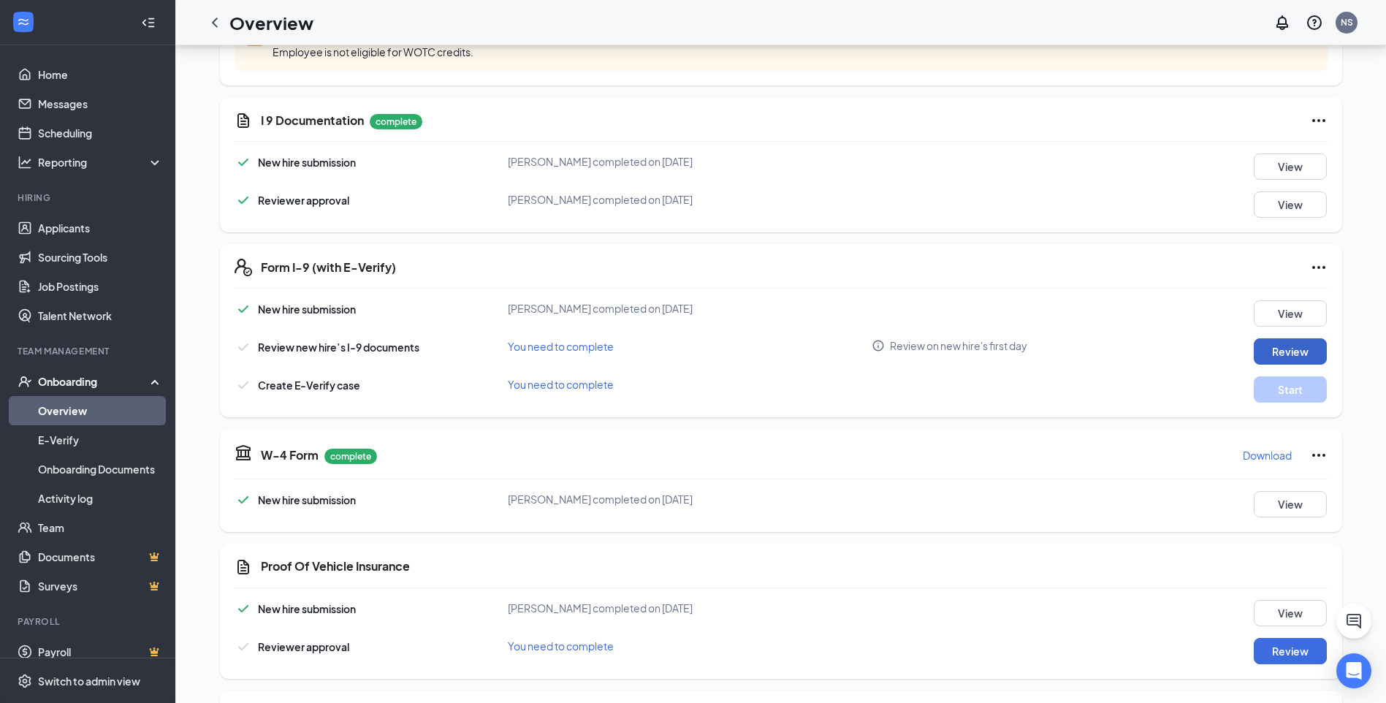
scroll to position [318, 0]
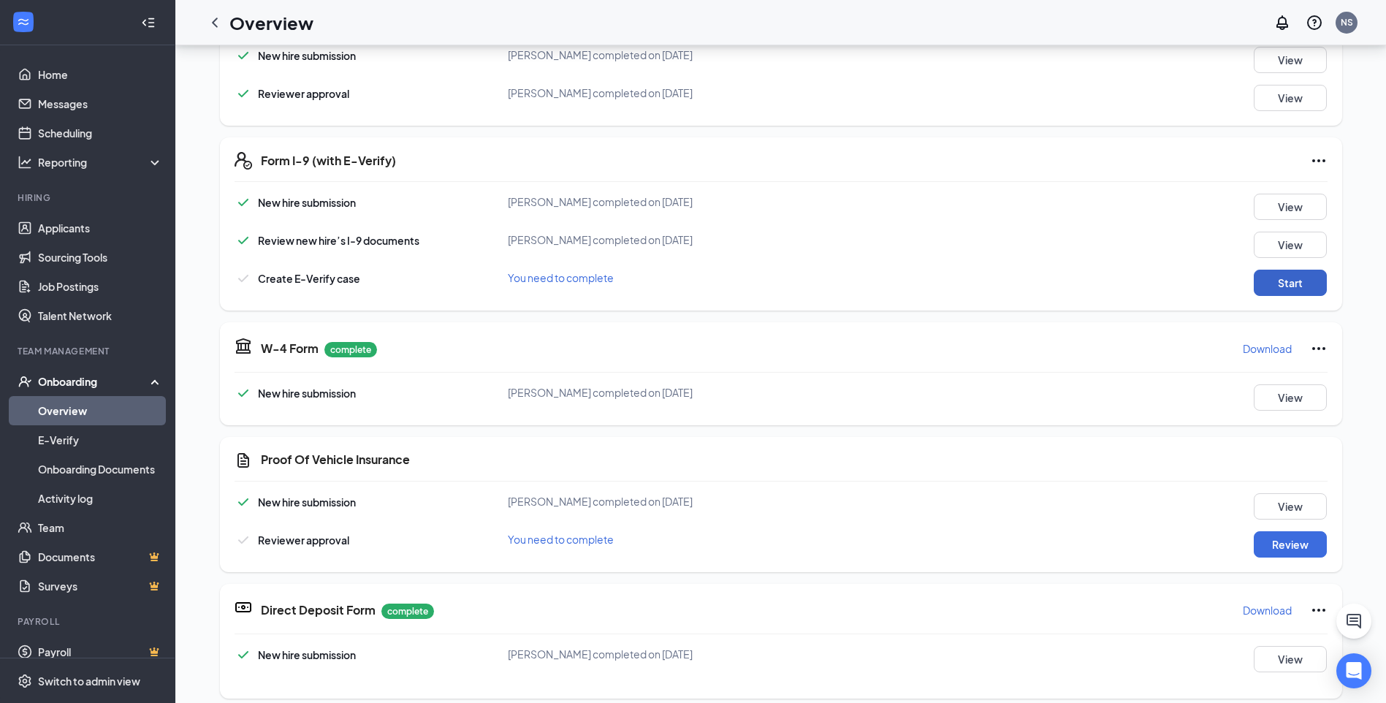
click at [1303, 284] on button "Start" at bounding box center [1290, 283] width 73 height 26
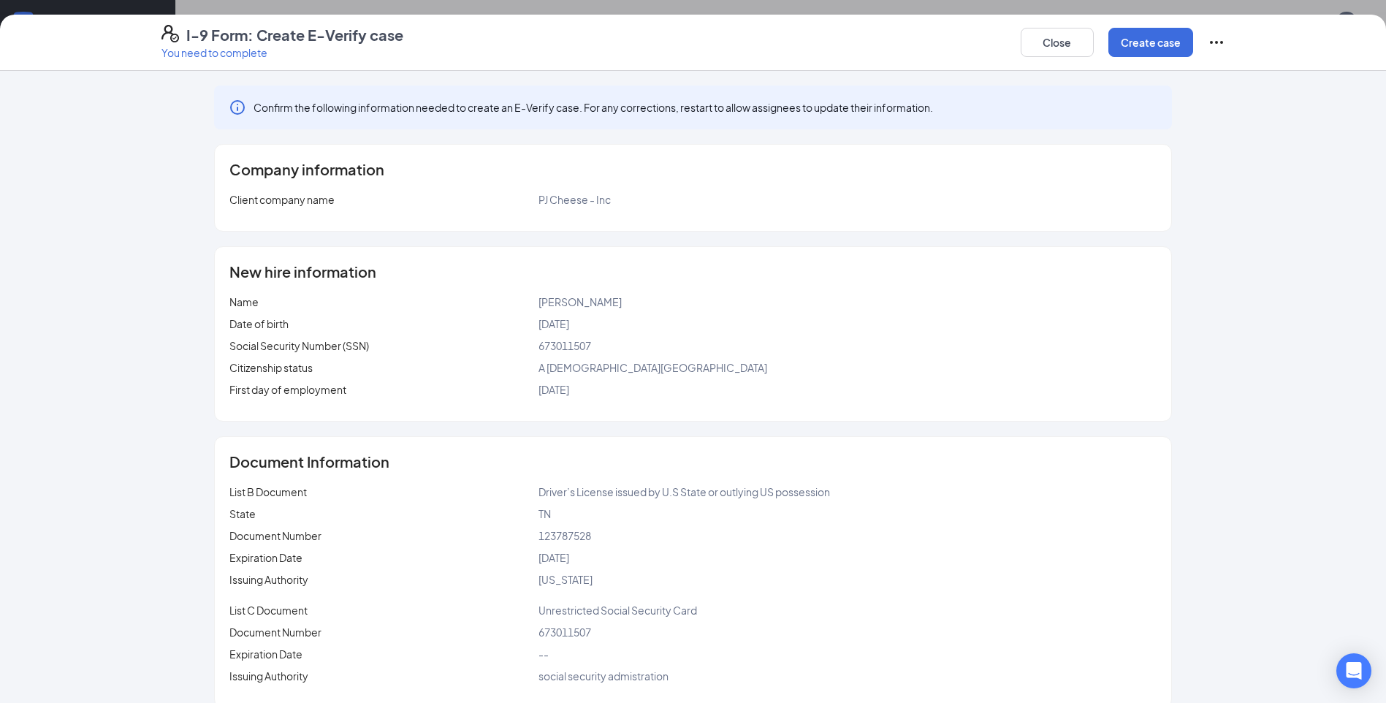
scroll to position [20, 0]
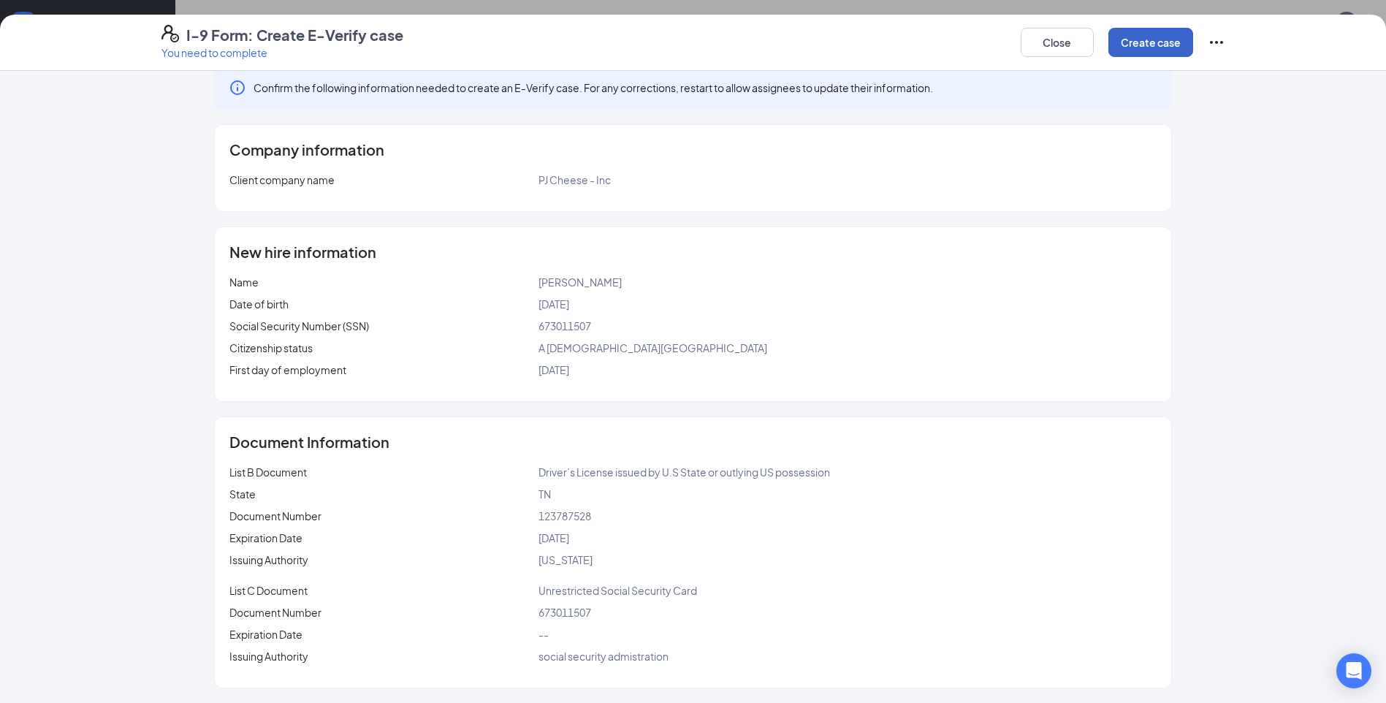
click at [1138, 49] on button "Create case" at bounding box center [1150, 42] width 85 height 29
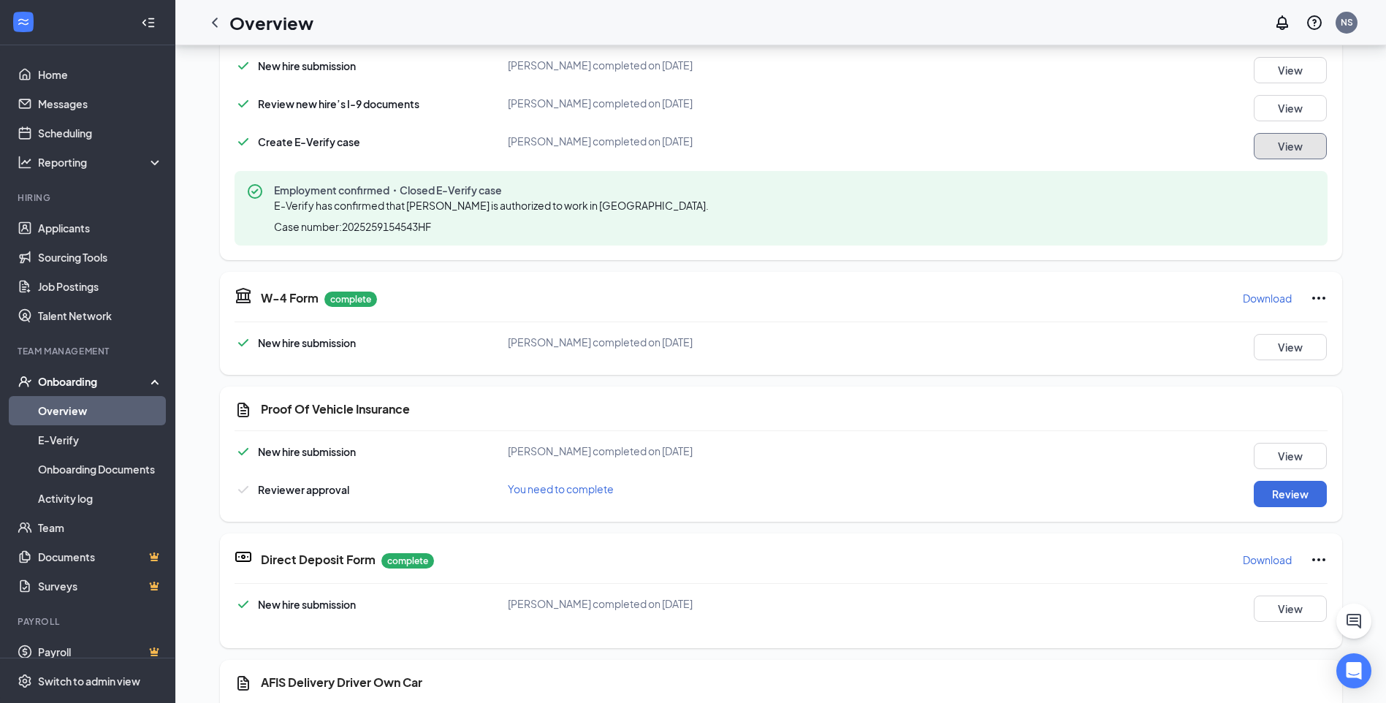
scroll to position [388, 0]
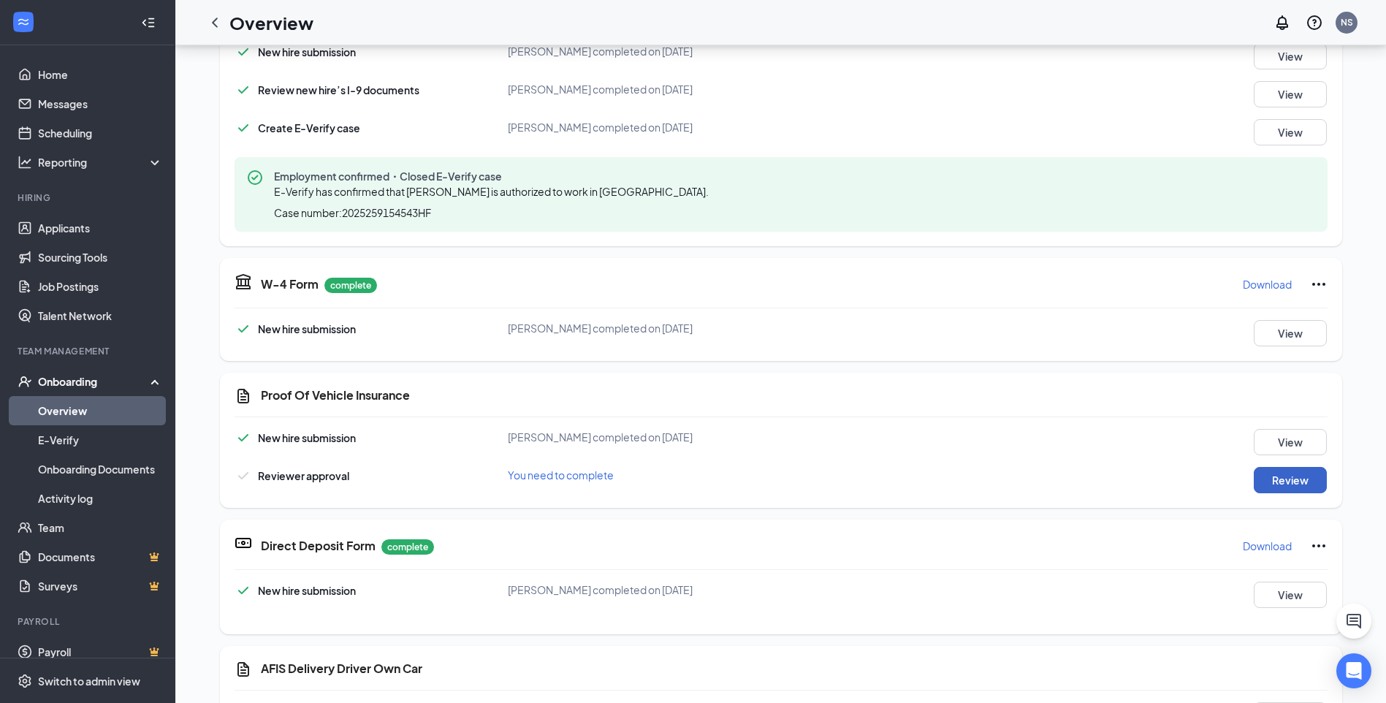
click at [1278, 478] on button "Review" at bounding box center [1290, 480] width 73 height 26
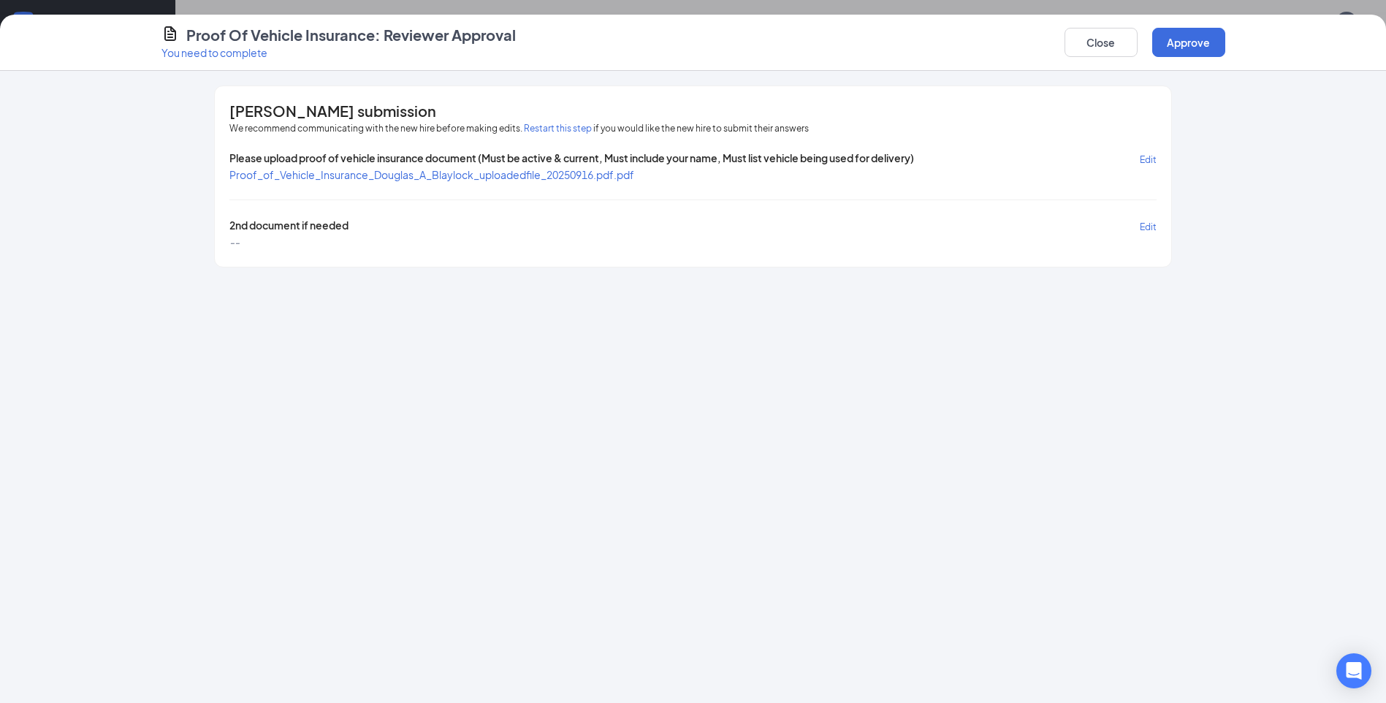
click at [522, 177] on span "Proof_of_Vehicle_Insurance_Douglas_A_Blaylock_uploadedfile_20250916.pdf.pdf" at bounding box center [431, 174] width 405 height 13
click at [1099, 43] on button "Close" at bounding box center [1100, 42] width 73 height 29
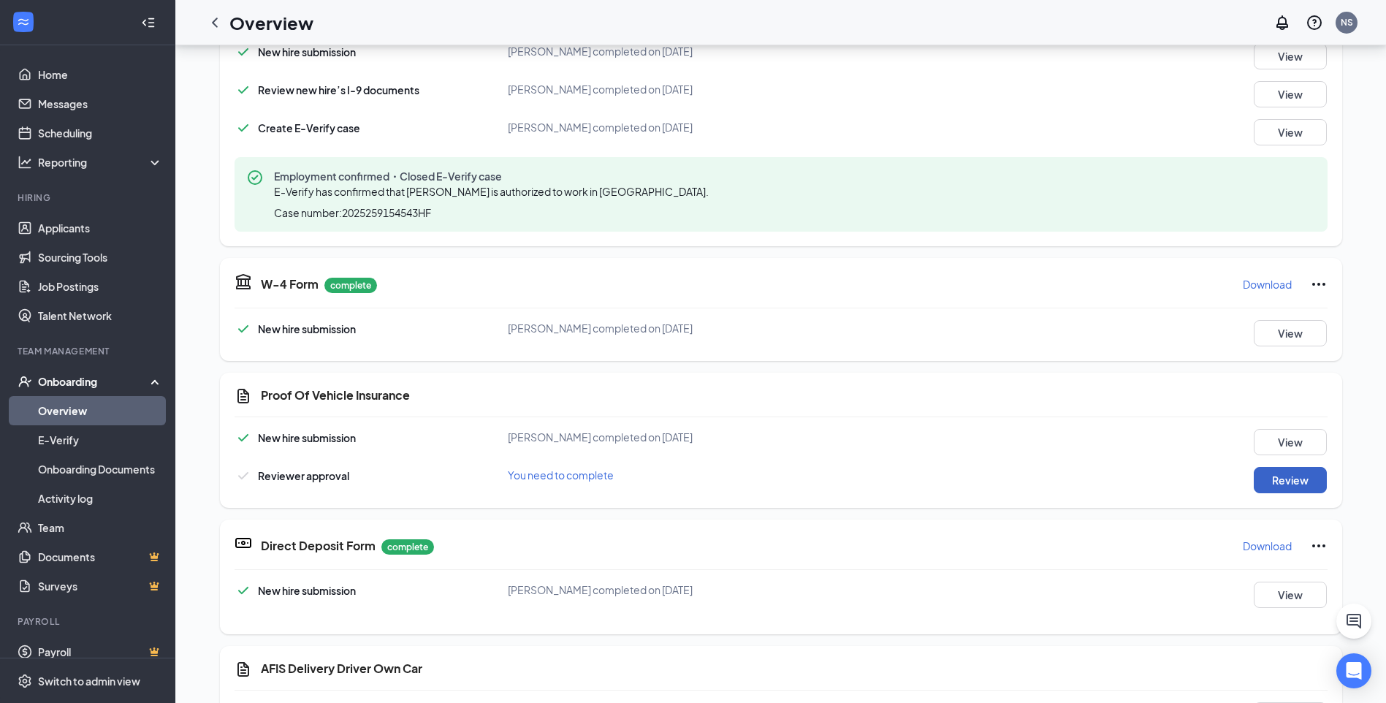
click at [1292, 478] on button "Review" at bounding box center [1290, 480] width 73 height 26
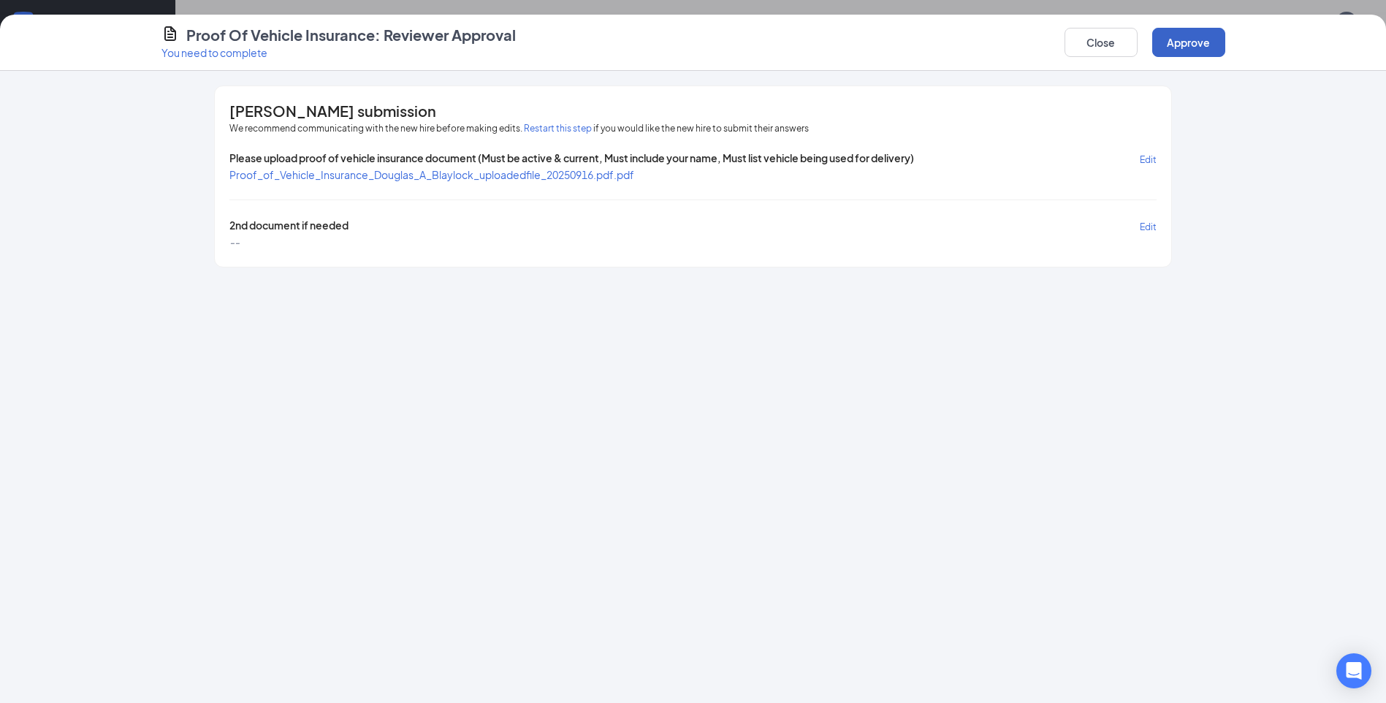
click at [1195, 45] on button "Approve" at bounding box center [1188, 42] width 73 height 29
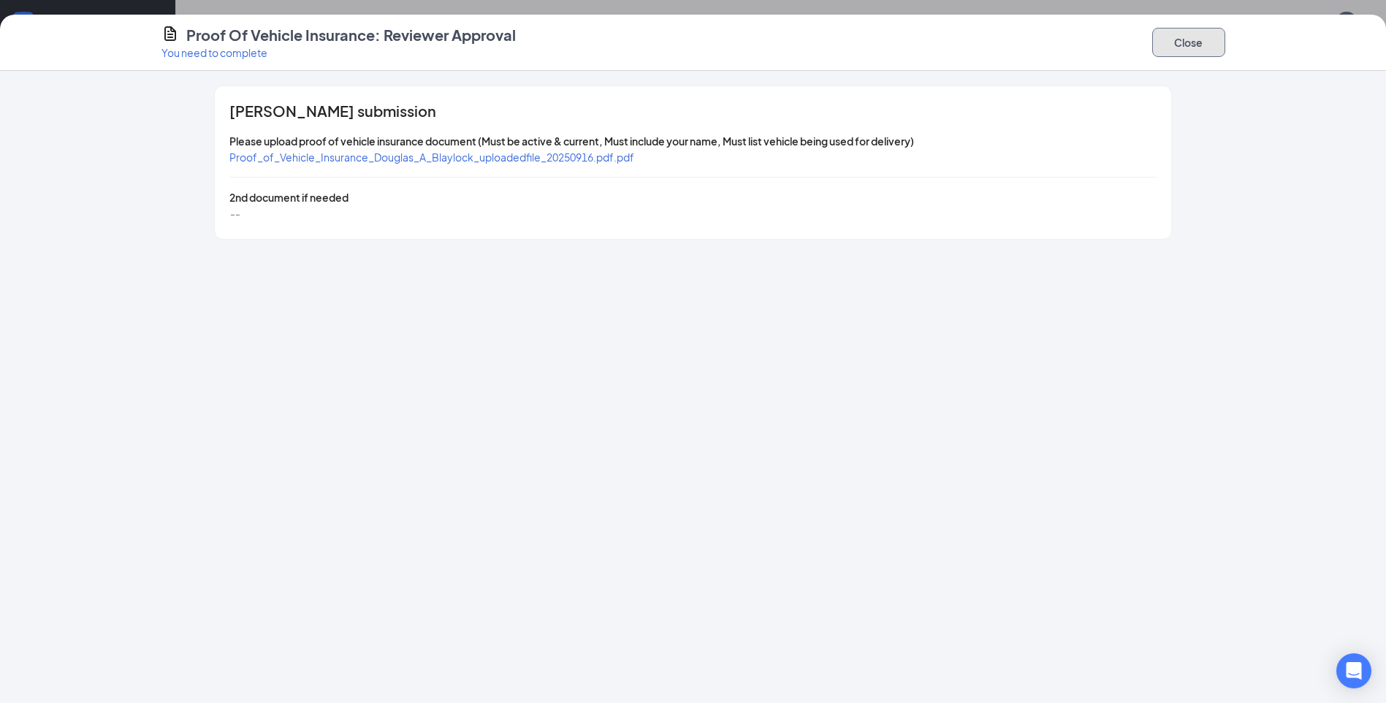
click at [1174, 37] on button "Close" at bounding box center [1188, 42] width 73 height 29
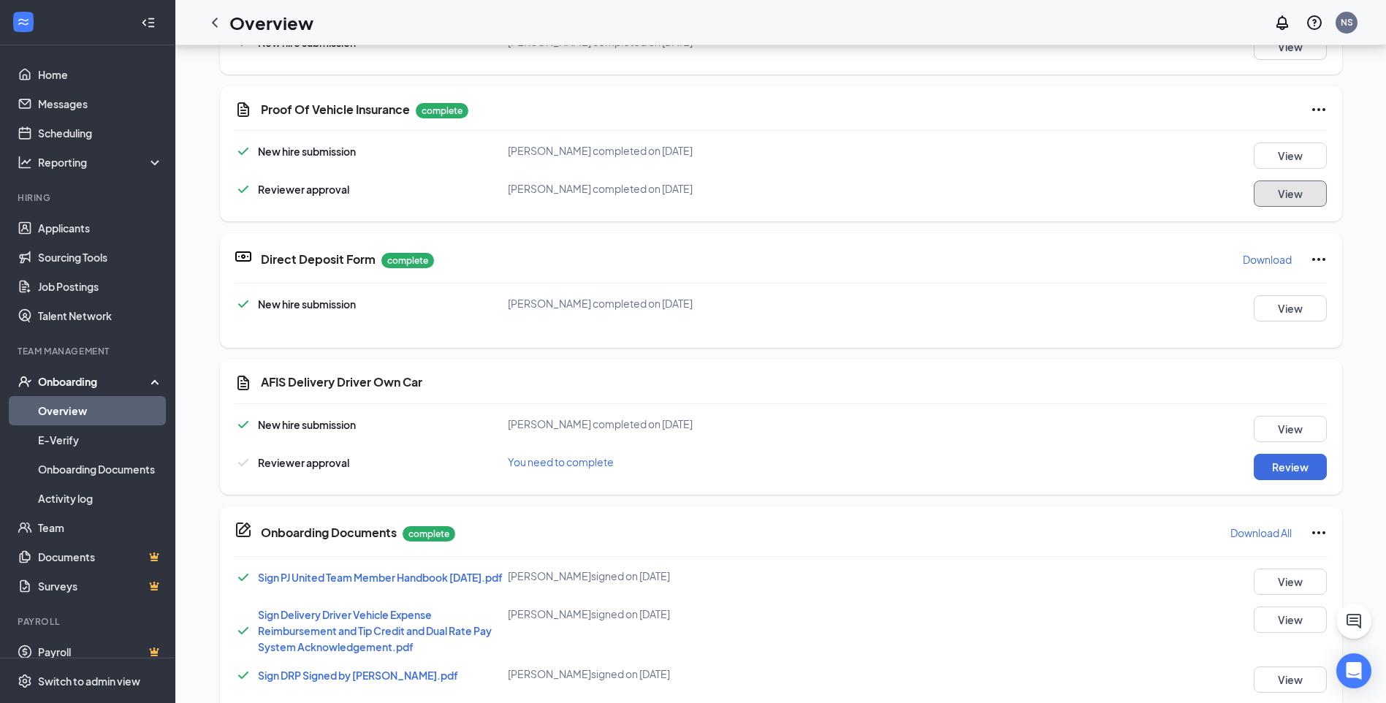
scroll to position [686, 0]
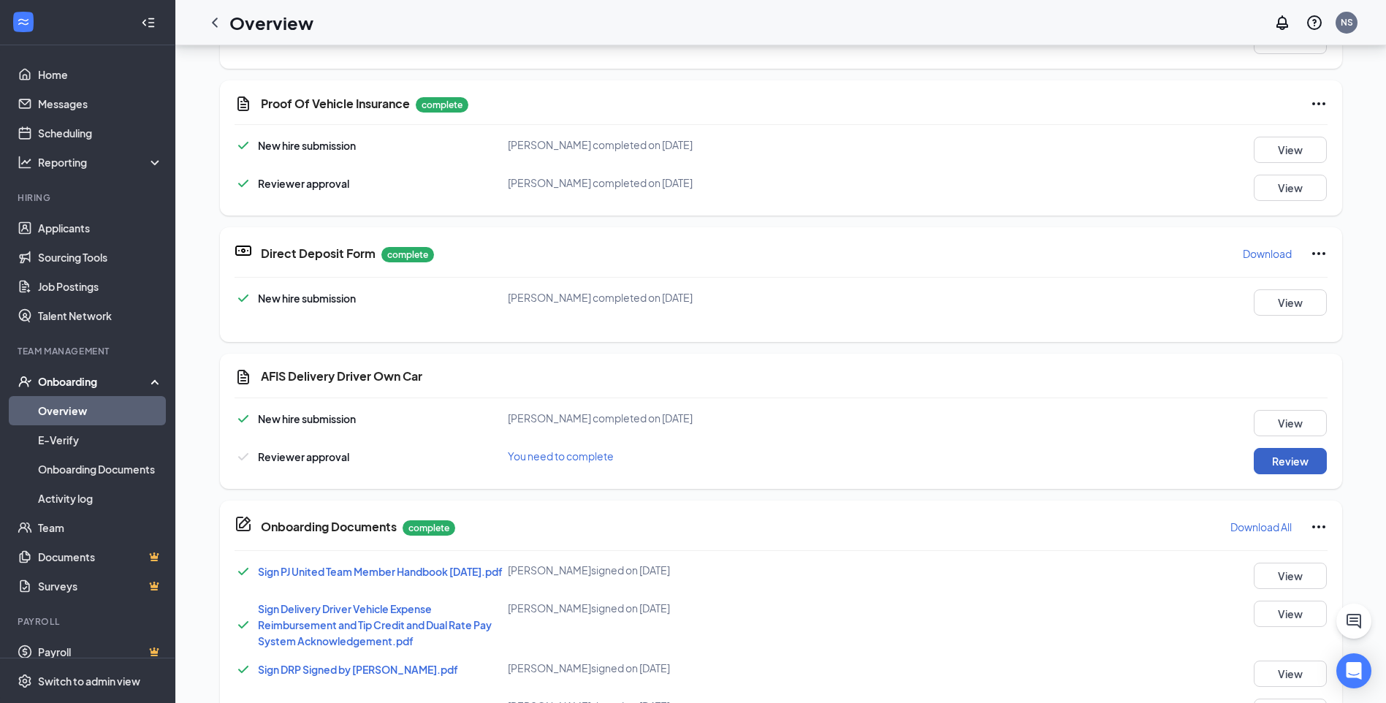
click at [1297, 465] on button "Review" at bounding box center [1290, 461] width 73 height 26
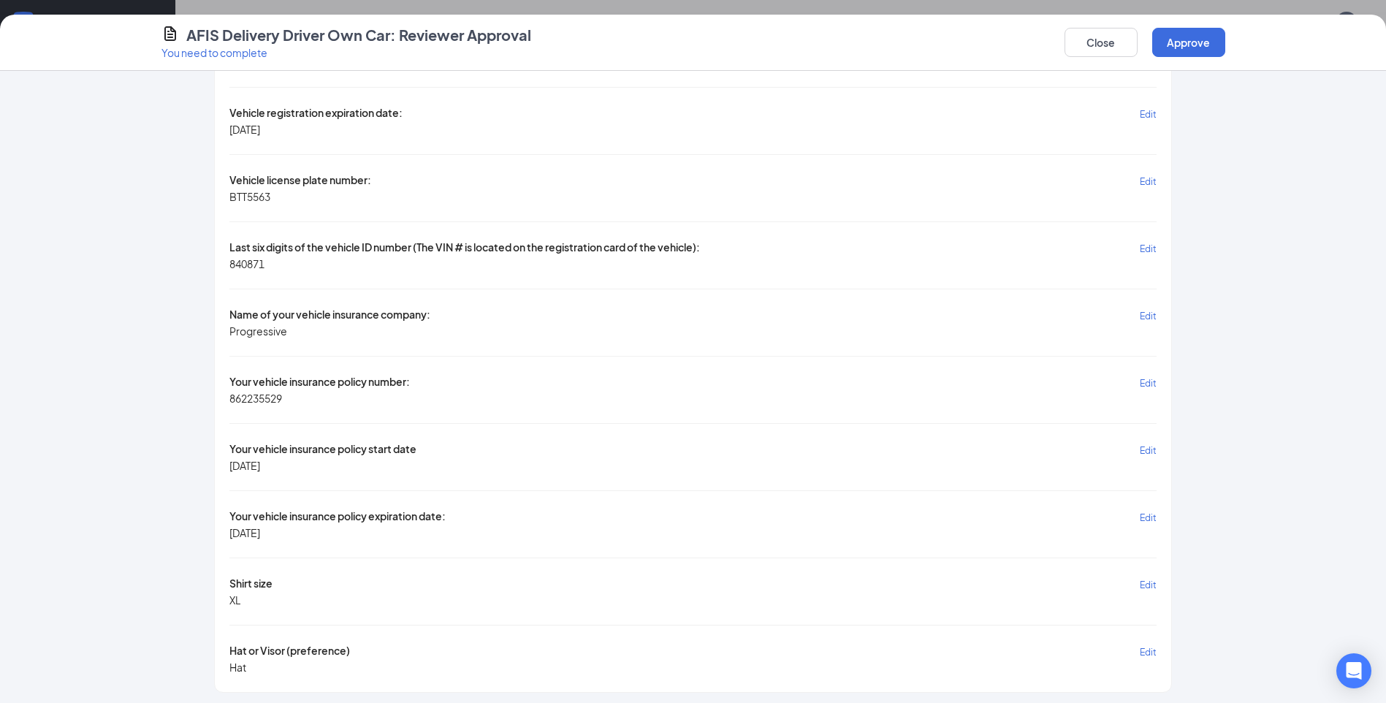
scroll to position [1595, 0]
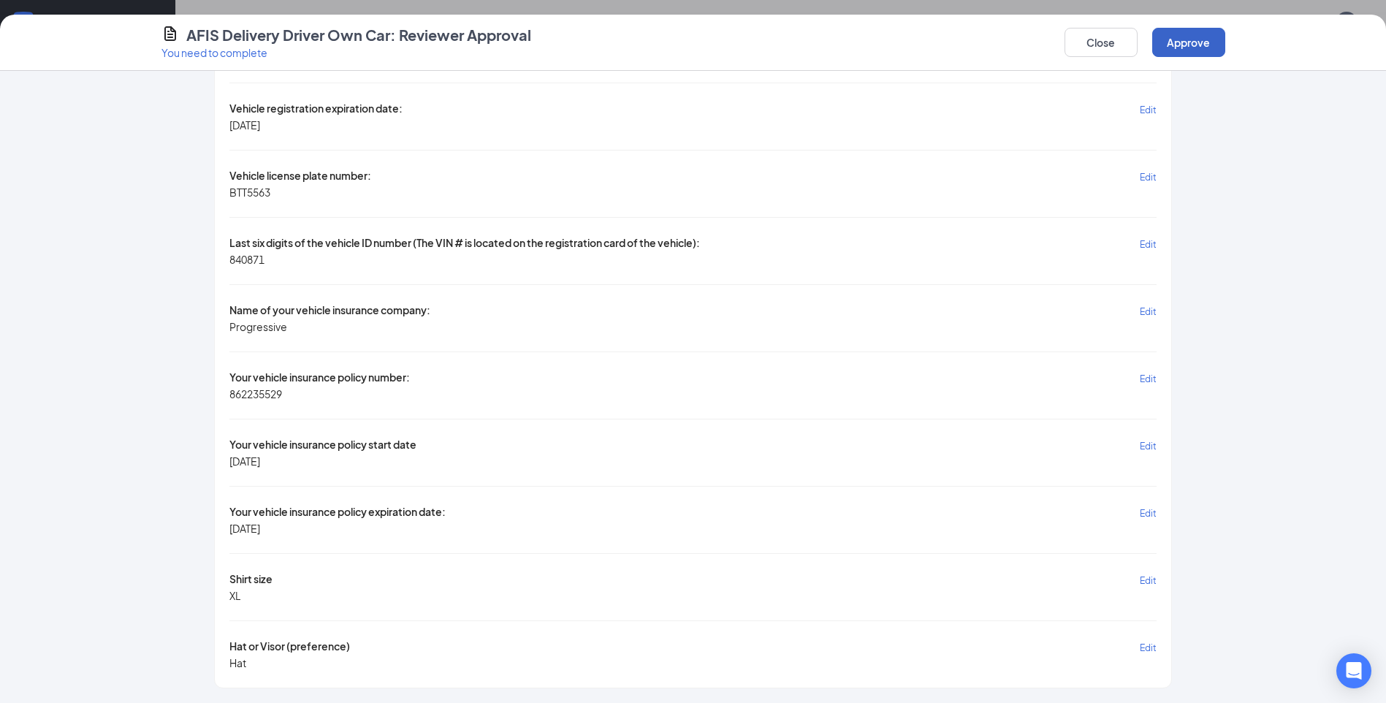
click at [1189, 44] on button "Approve" at bounding box center [1188, 42] width 73 height 29
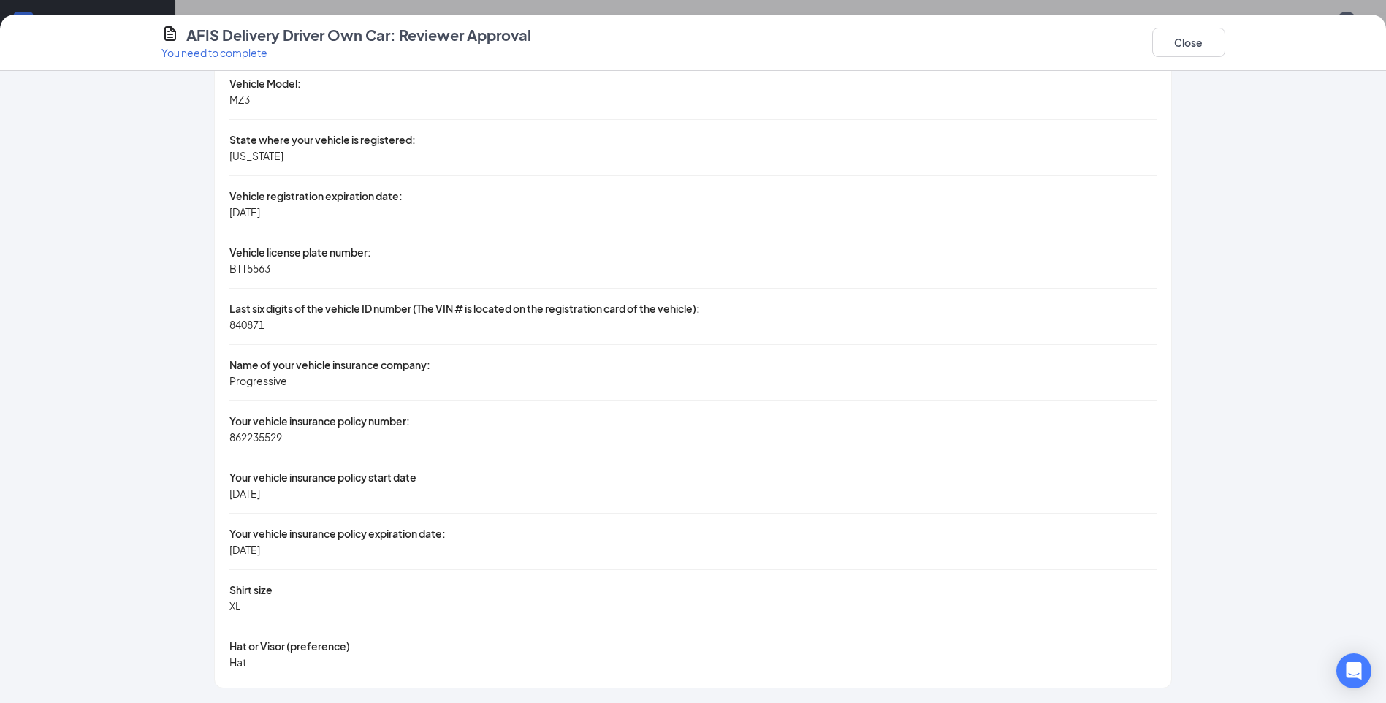
scroll to position [1239, 0]
click at [1180, 28] on button "Close" at bounding box center [1188, 42] width 73 height 29
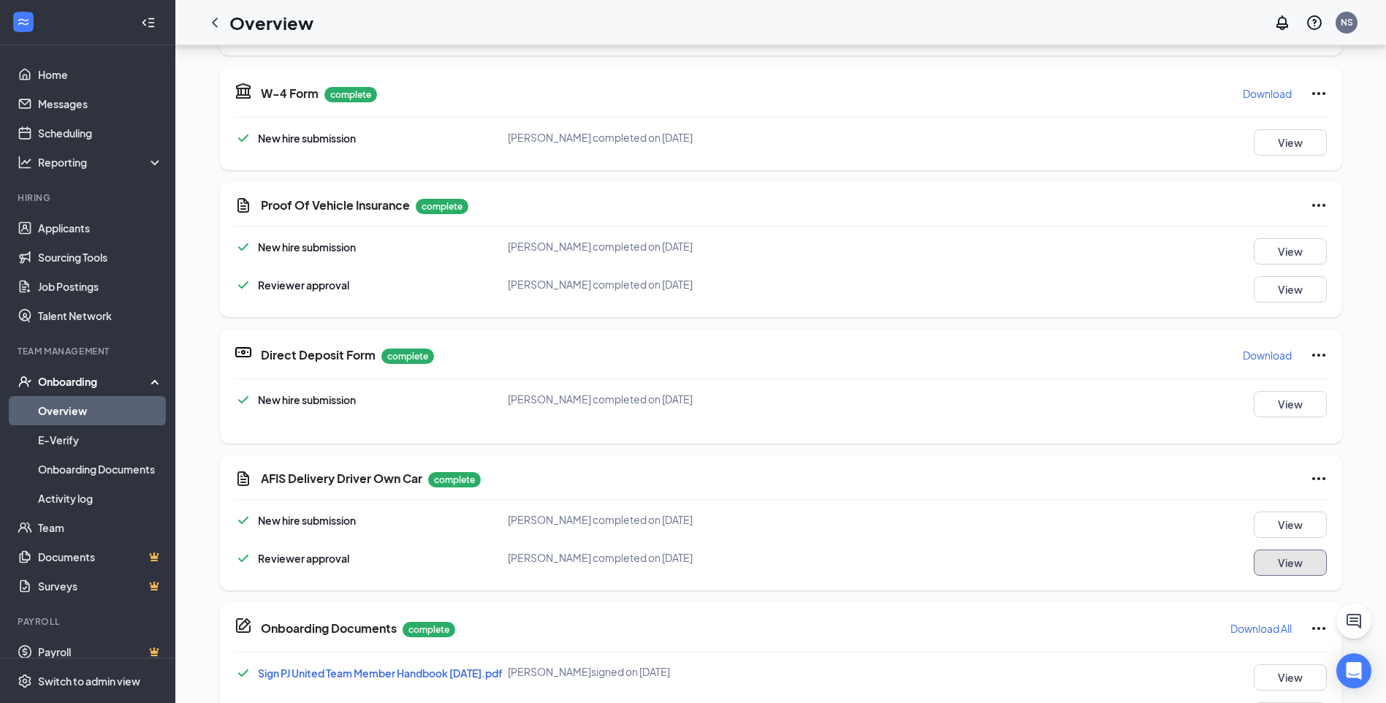
scroll to position [292, 0]
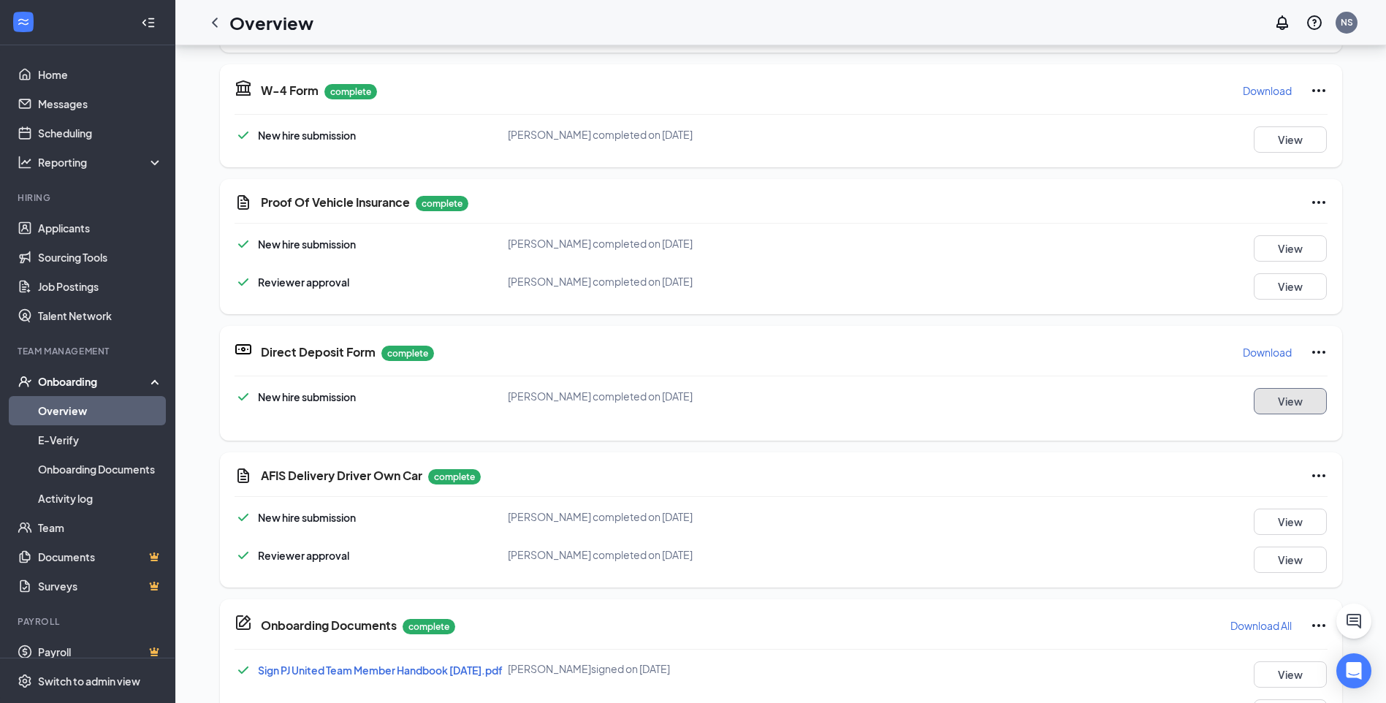
click at [1283, 400] on button "View" at bounding box center [1290, 401] width 73 height 26
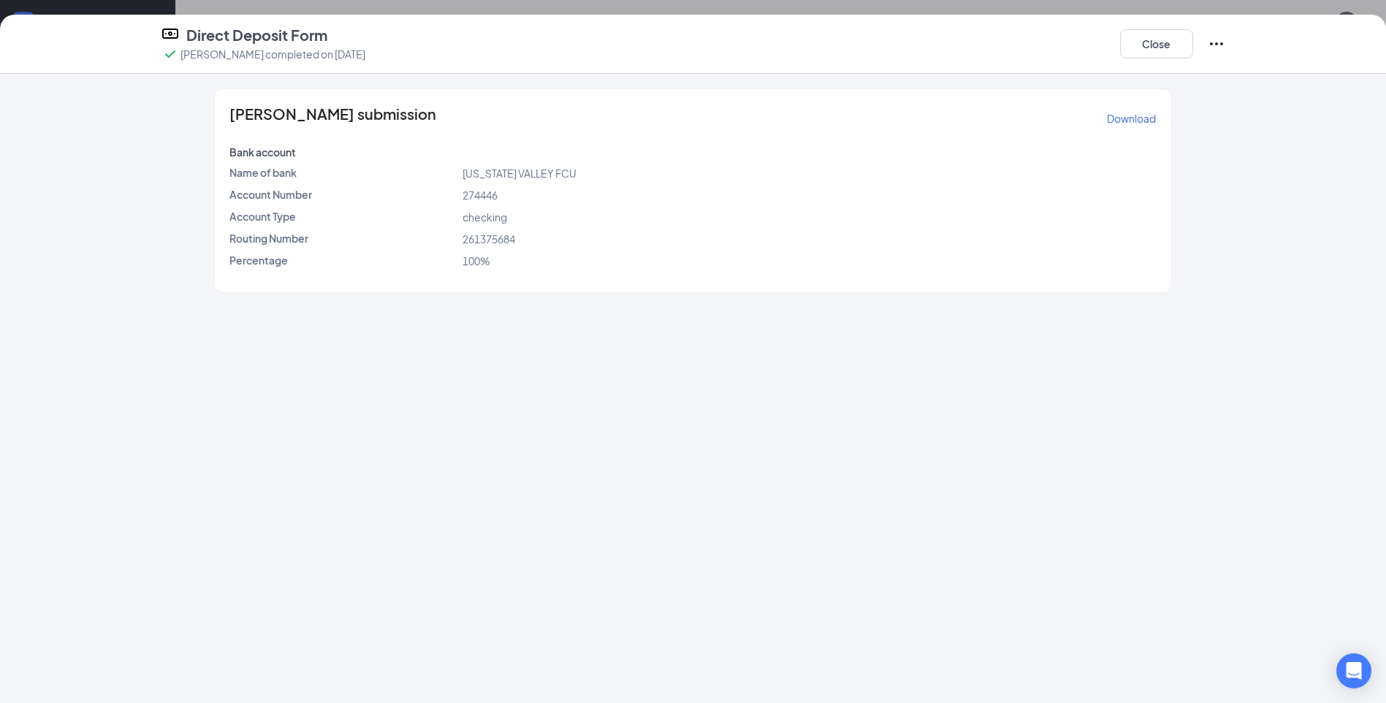
click at [1217, 44] on icon "Ellipses" at bounding box center [1216, 43] width 13 height 3
click at [1236, 78] on span "Restart" at bounding box center [1244, 73] width 35 height 15
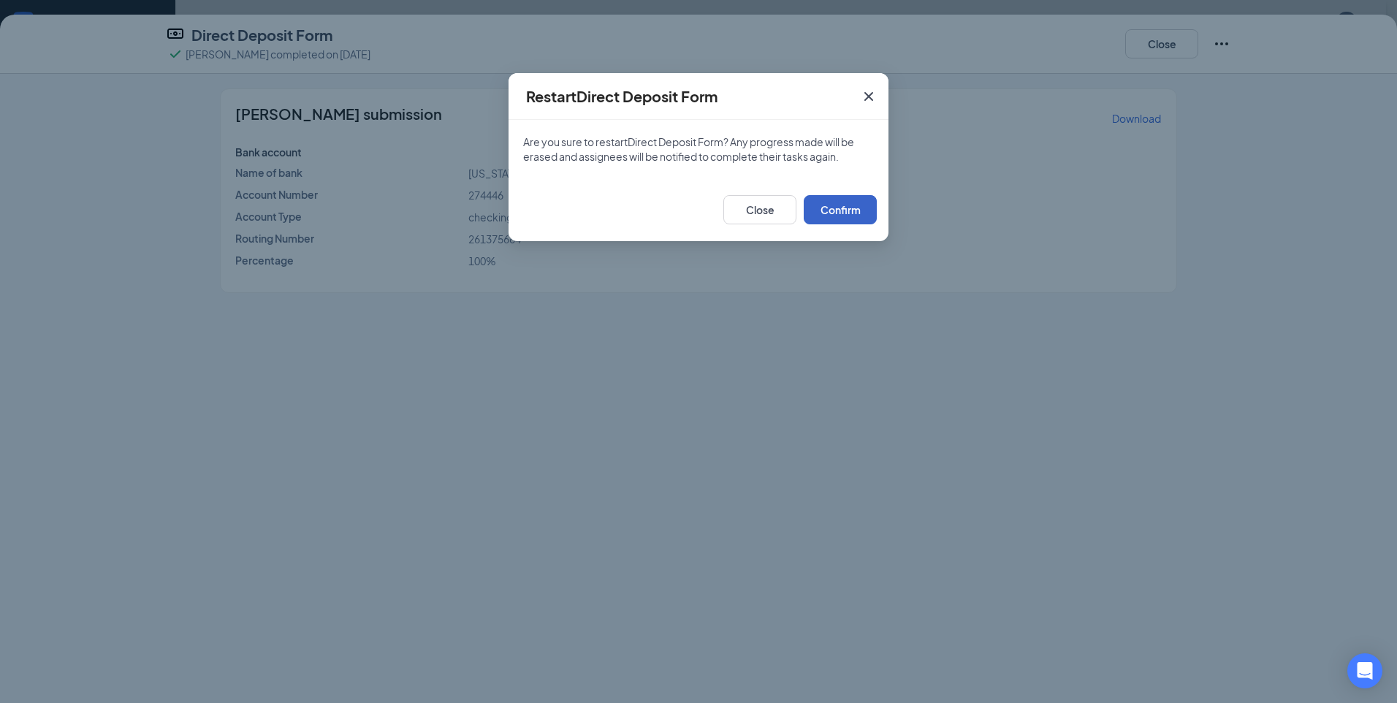
click at [852, 210] on button "Confirm" at bounding box center [840, 209] width 73 height 29
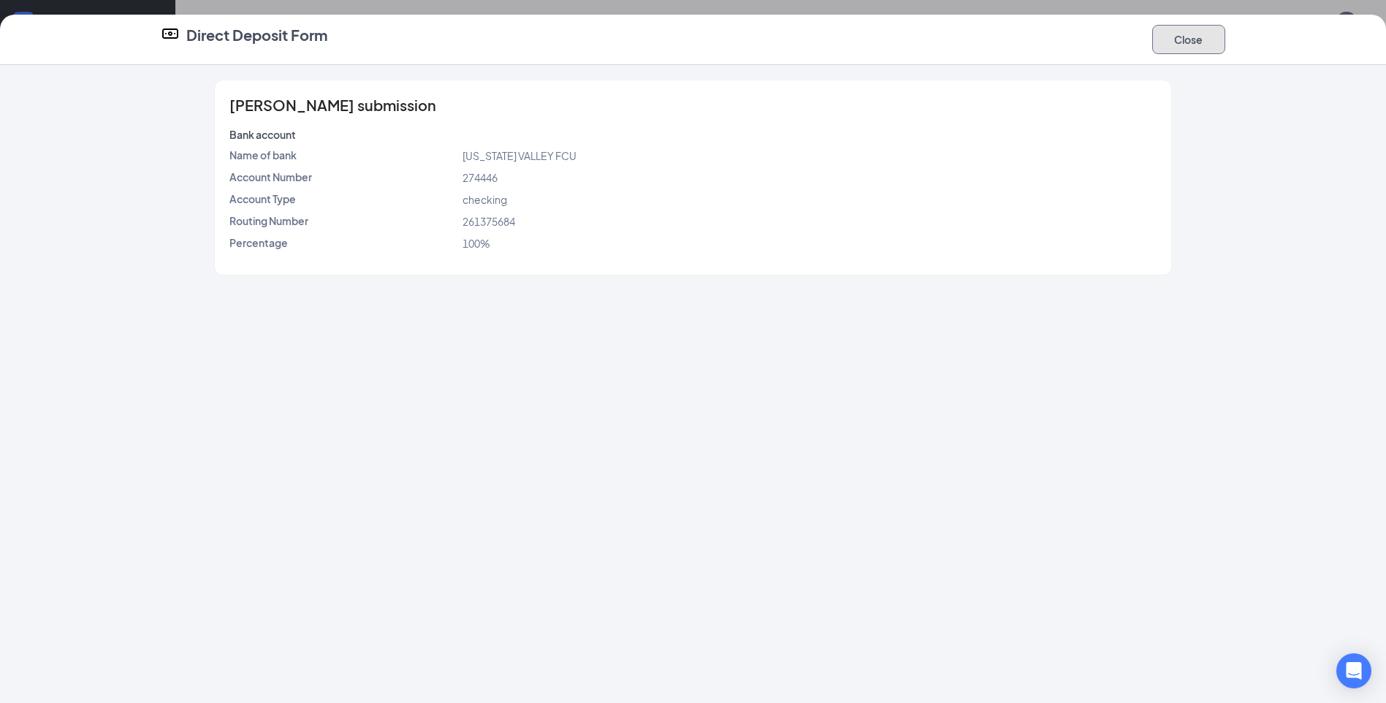
click at [1173, 34] on button "Close" at bounding box center [1188, 39] width 73 height 29
